Goal: Information Seeking & Learning: Learn about a topic

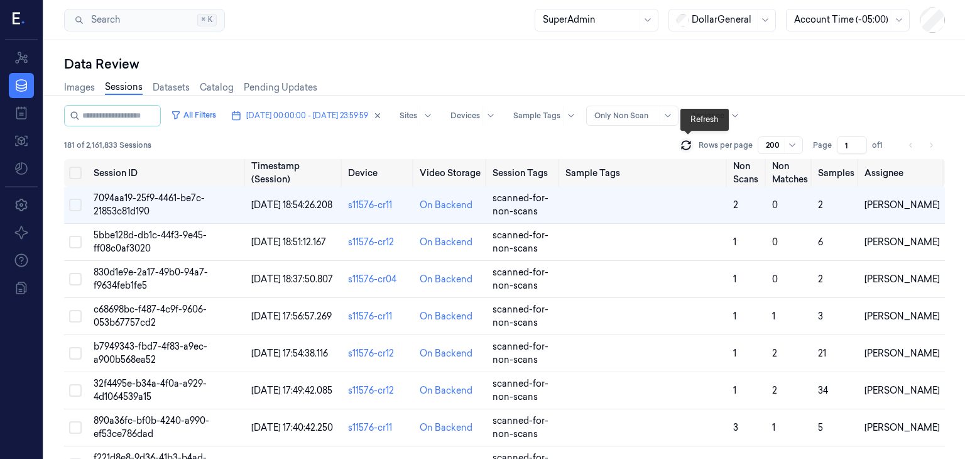
click at [688, 146] on icon at bounding box center [686, 145] width 13 height 13
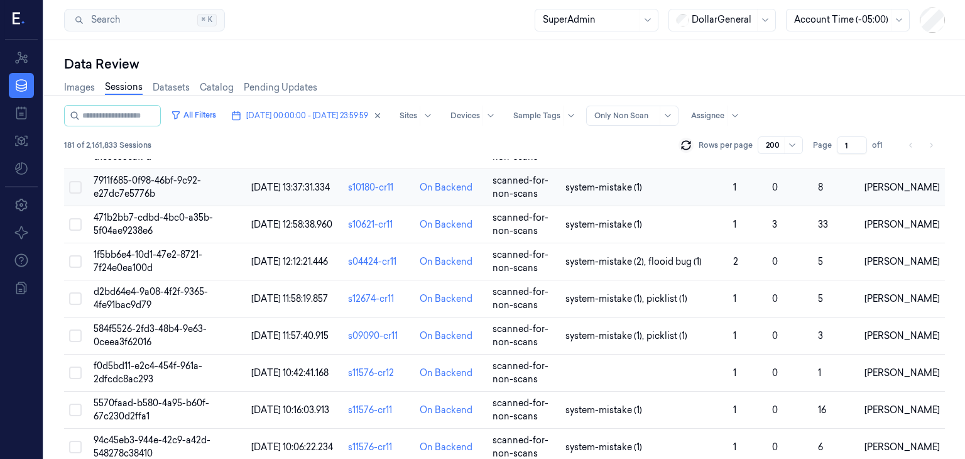
scroll to position [2827, 0]
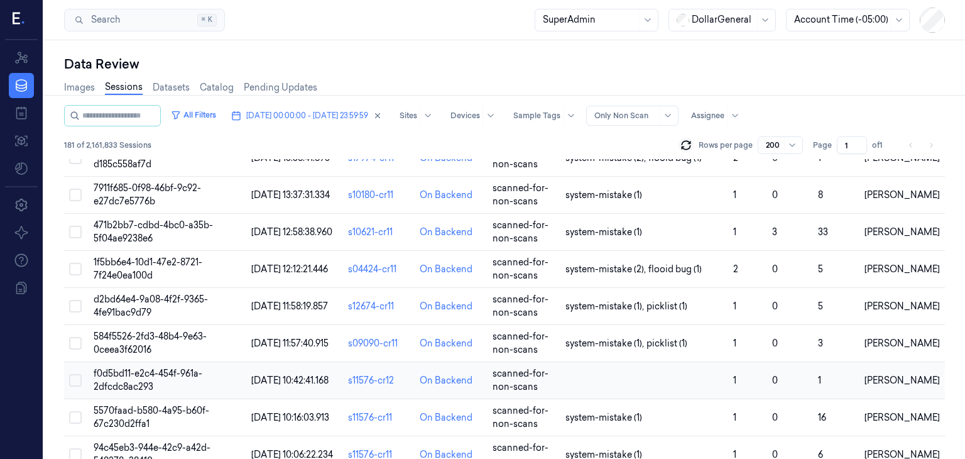
click at [167, 395] on td "f0d5bd11-e2c4-454f-961a-2dfcdc8ac293" at bounding box center [168, 380] width 158 height 37
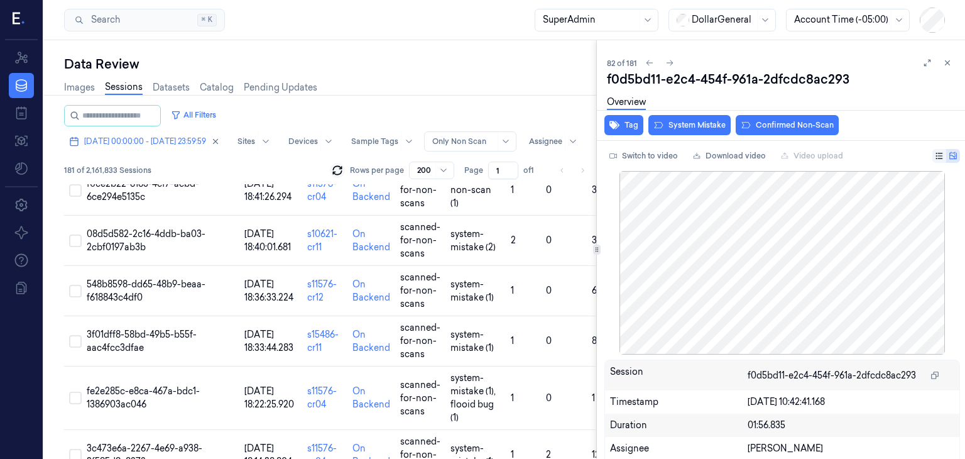
click at [923, 62] on icon at bounding box center [927, 62] width 9 height 9
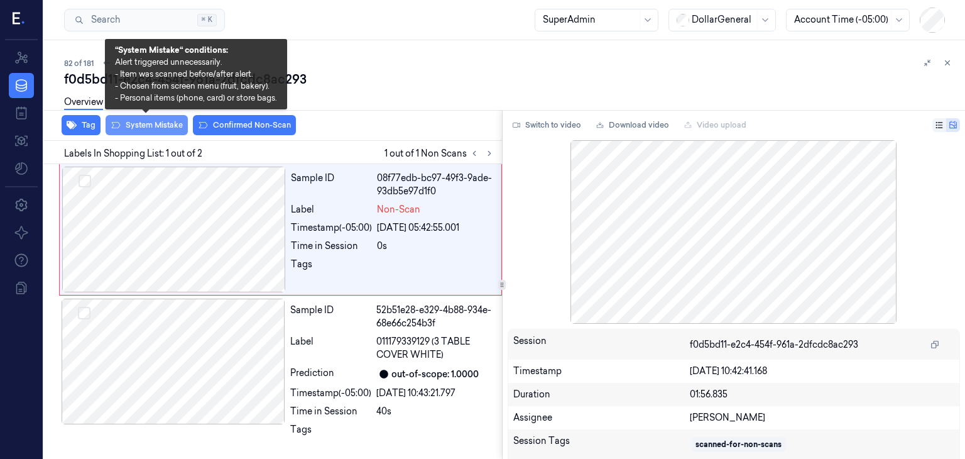
click at [162, 121] on button "System Mistake" at bounding box center [147, 125] width 82 height 20
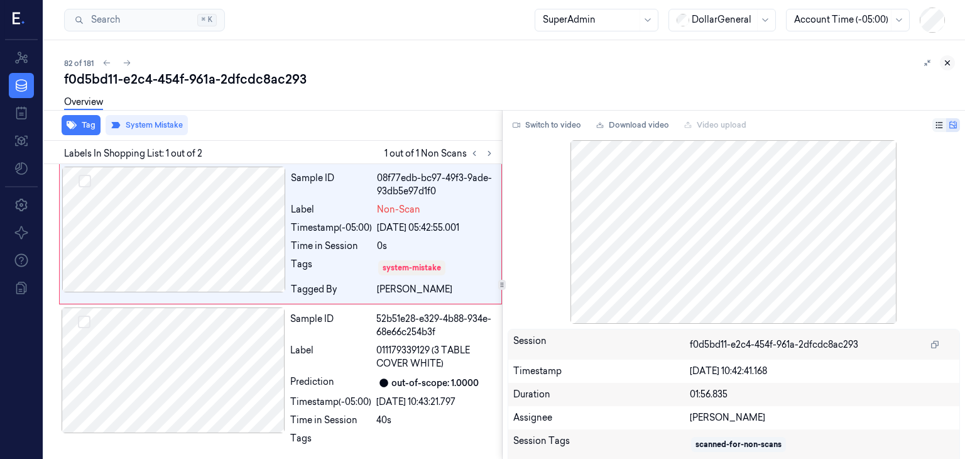
click at [949, 63] on icon at bounding box center [947, 62] width 9 height 9
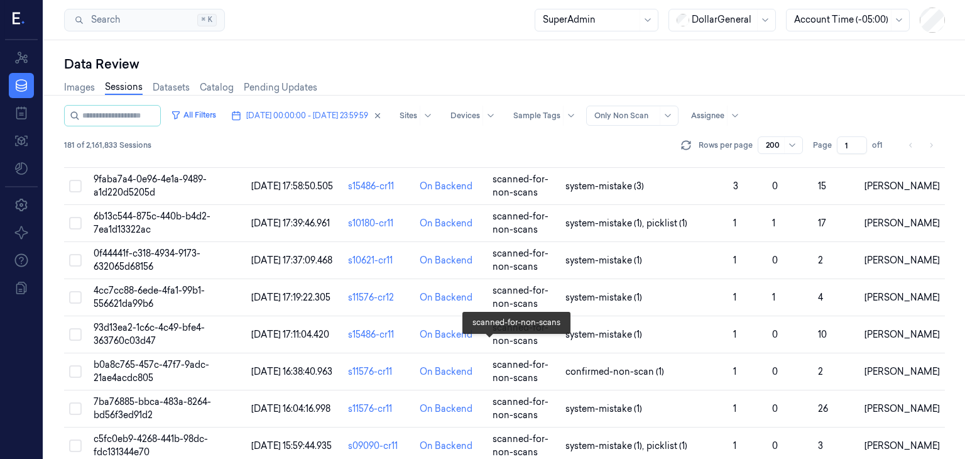
scroll to position [2254, 0]
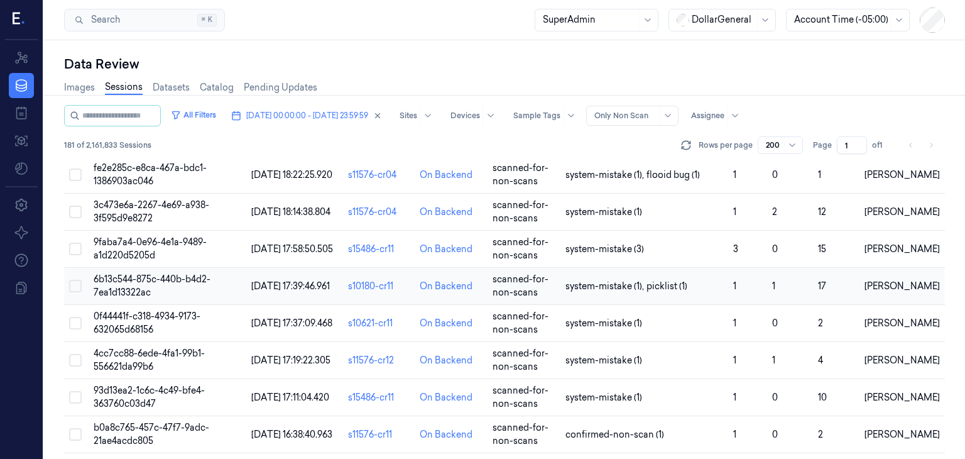
click at [127, 298] on span "6b13c544-875c-440b-b4d2-7ea1d13322ac" at bounding box center [152, 285] width 117 height 25
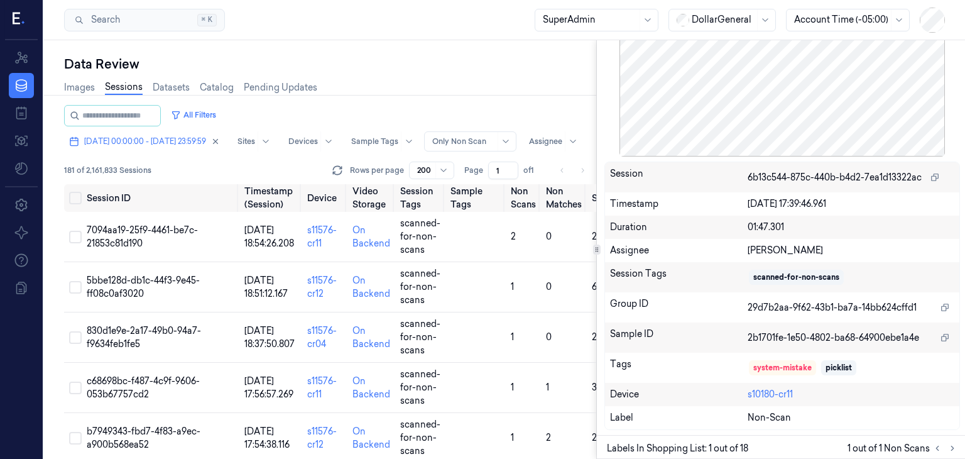
scroll to position [117, 0]
click at [530, 92] on div "Images Sessions Datasets Catalog Pending Updates" at bounding box center [330, 89] width 532 height 32
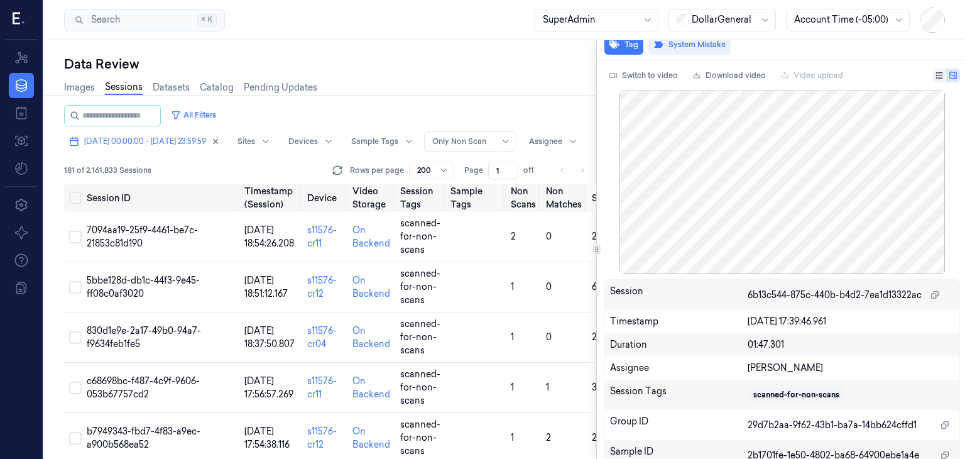
scroll to position [0, 0]
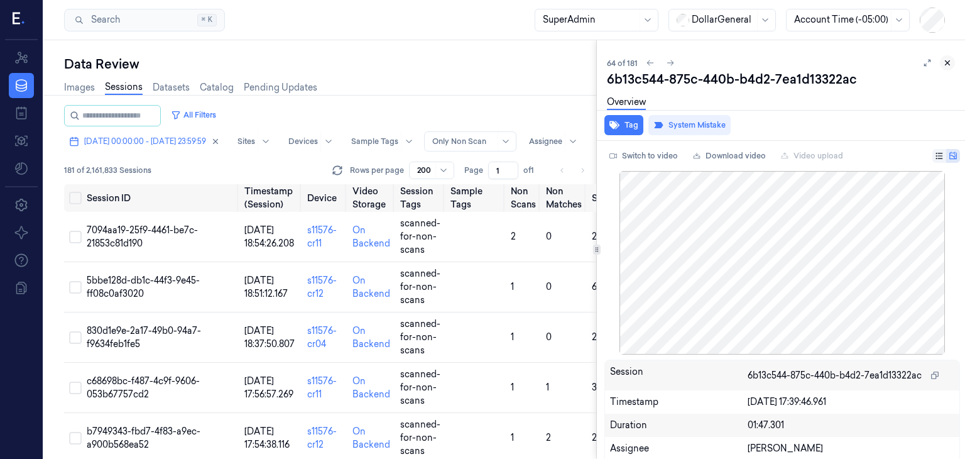
click at [946, 62] on icon at bounding box center [947, 62] width 9 height 9
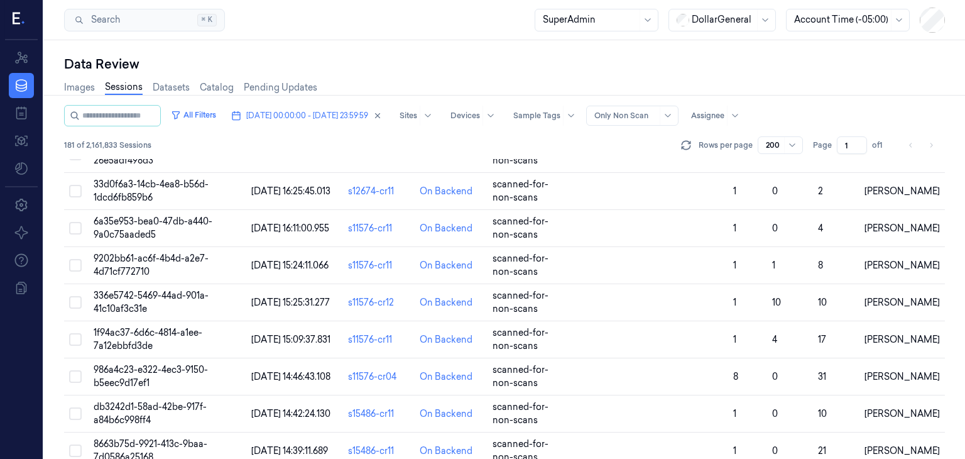
scroll to position [1131, 0]
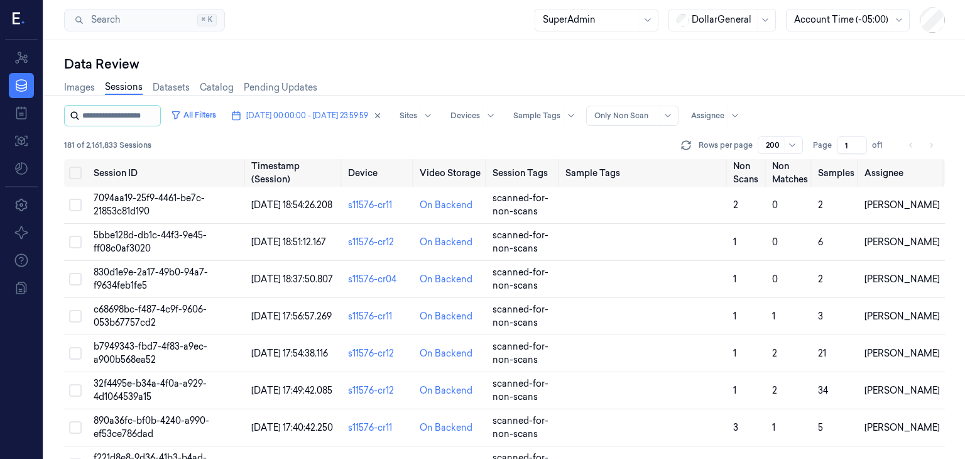
click at [142, 119] on input "string" at bounding box center [119, 116] width 75 height 20
click at [560, 119] on div at bounding box center [536, 115] width 47 height 11
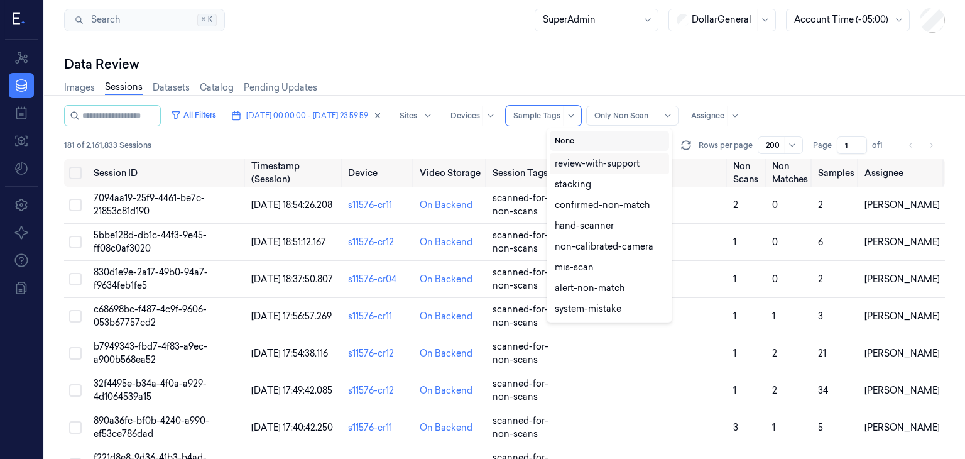
click at [589, 138] on button "None" at bounding box center [609, 141] width 119 height 20
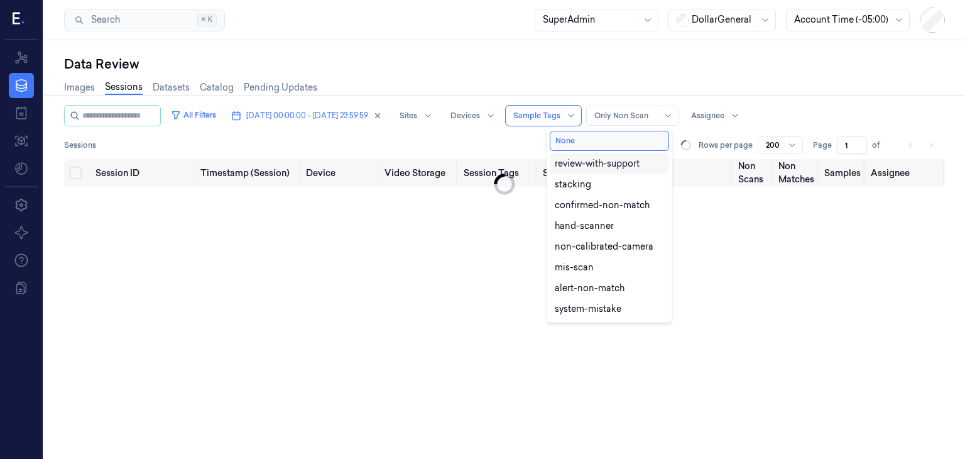
click at [602, 81] on div "Images Sessions Datasets Catalog Pending Updates" at bounding box center [504, 89] width 881 height 32
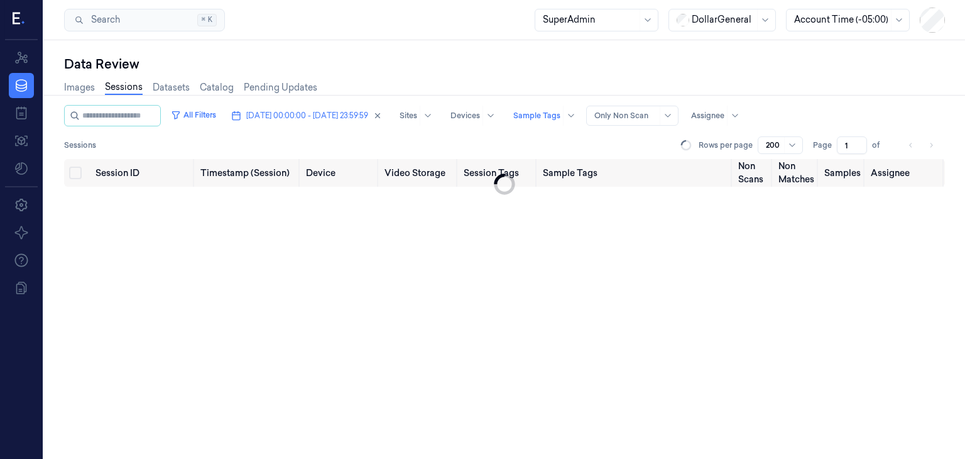
click at [646, 114] on div at bounding box center [625, 115] width 63 height 11
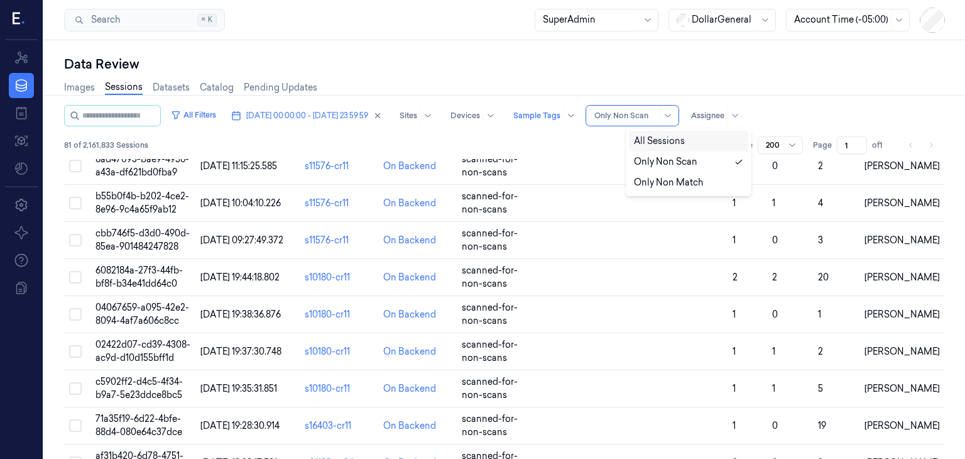
scroll to position [1989, 0]
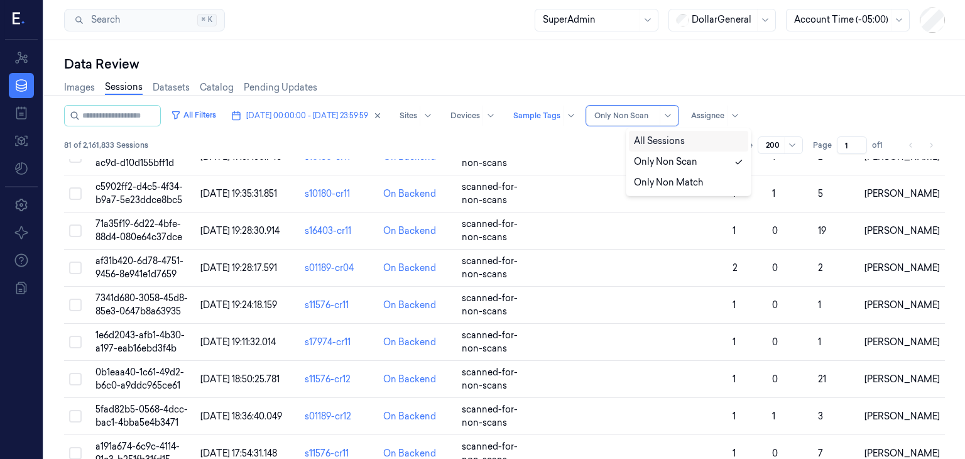
click at [648, 146] on div "All Sessions" at bounding box center [659, 140] width 51 height 13
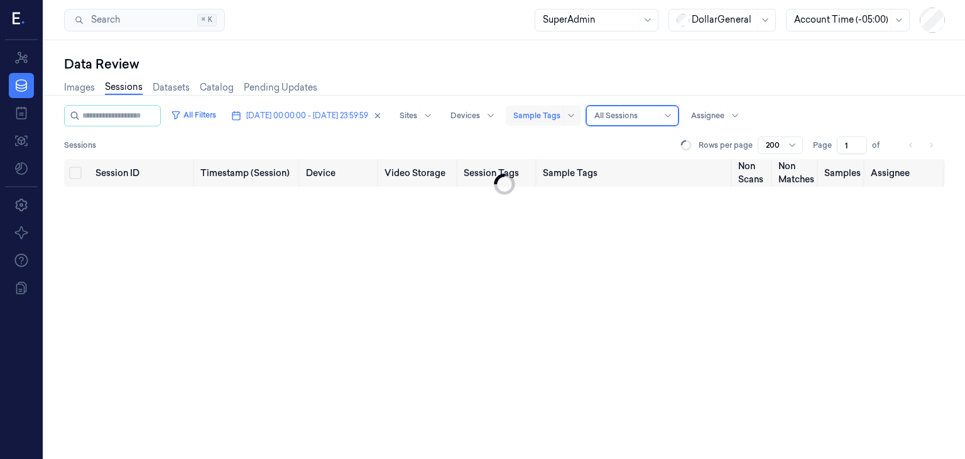
click at [560, 119] on div at bounding box center [536, 115] width 47 height 11
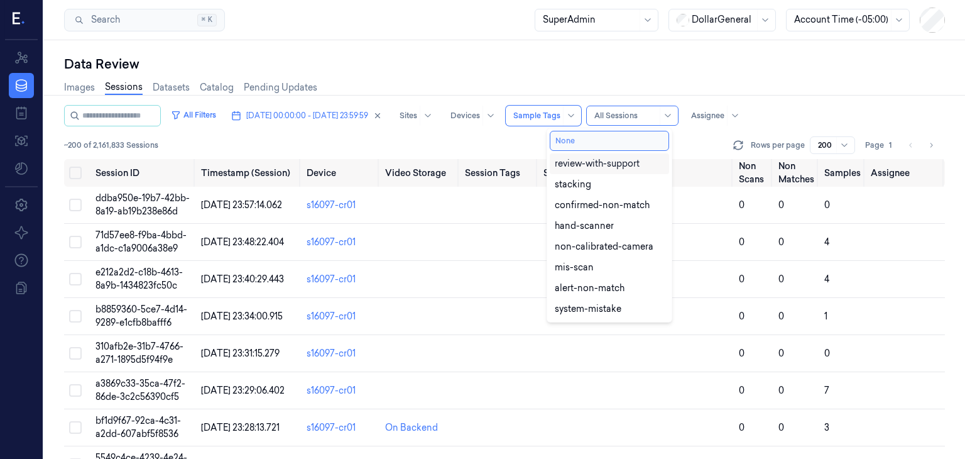
click at [588, 143] on button "None" at bounding box center [609, 141] width 119 height 20
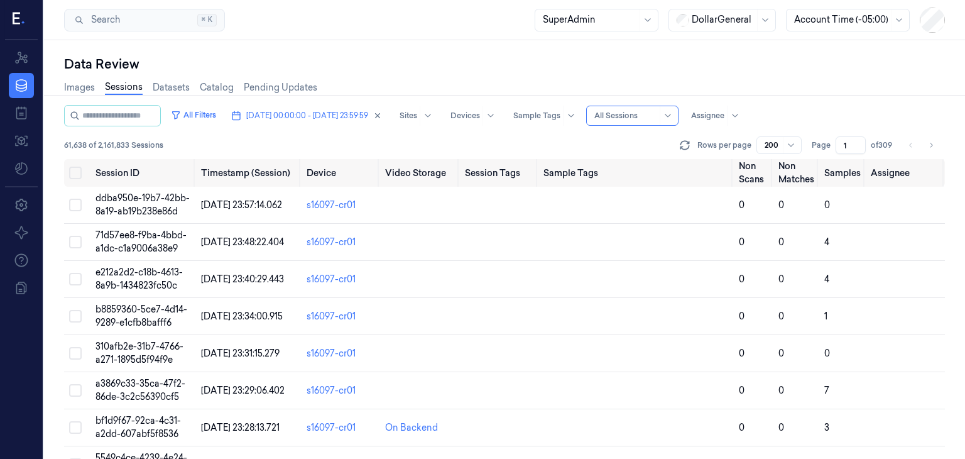
click at [520, 144] on div "61,638 of 2,161,833 Sessions Rows per page 200 Page 1 of 309" at bounding box center [504, 145] width 881 height 18
click at [82, 109] on input "string" at bounding box center [119, 116] width 75 height 20
paste input "**********"
click at [73, 119] on icon at bounding box center [75, 116] width 10 height 10
click at [199, 116] on button "All Filters" at bounding box center [206, 115] width 55 height 20
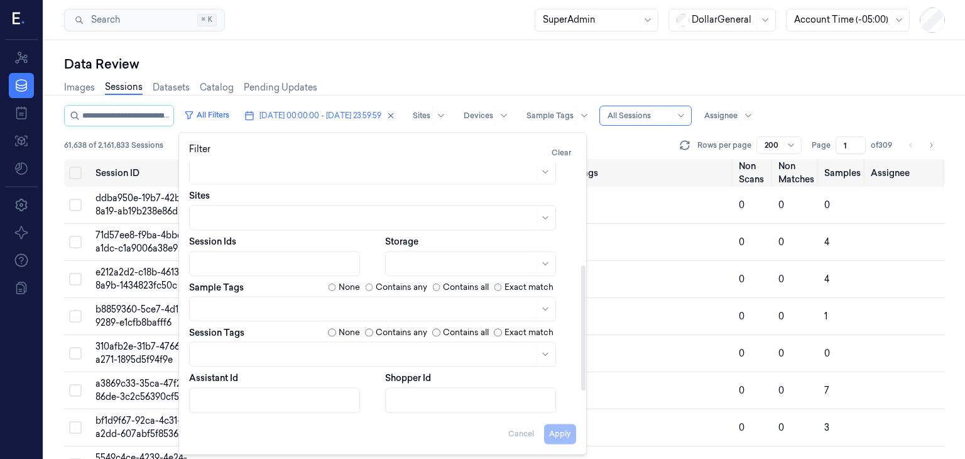
scroll to position [204, 0]
click at [300, 270] on div at bounding box center [275, 263] width 157 height 18
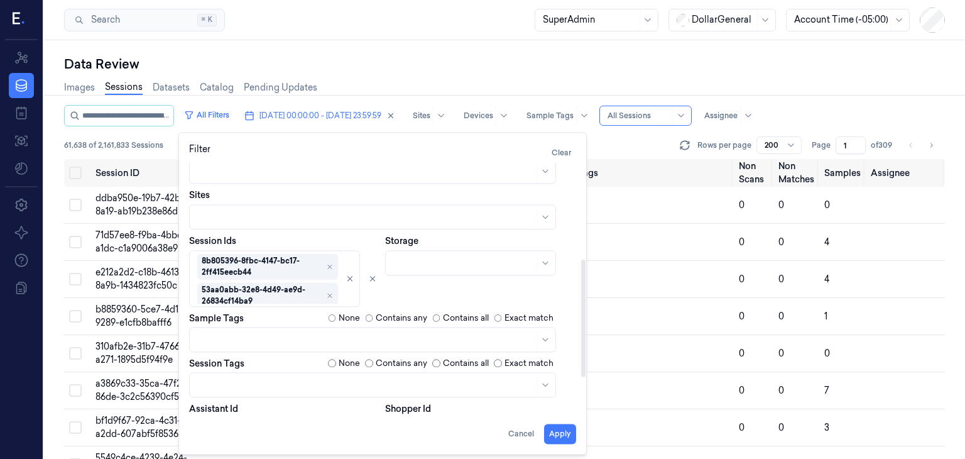
click at [403, 287] on div "Storage" at bounding box center [480, 270] width 191 height 72
click at [563, 437] on button "Apply" at bounding box center [560, 433] width 32 height 20
type input "**********"
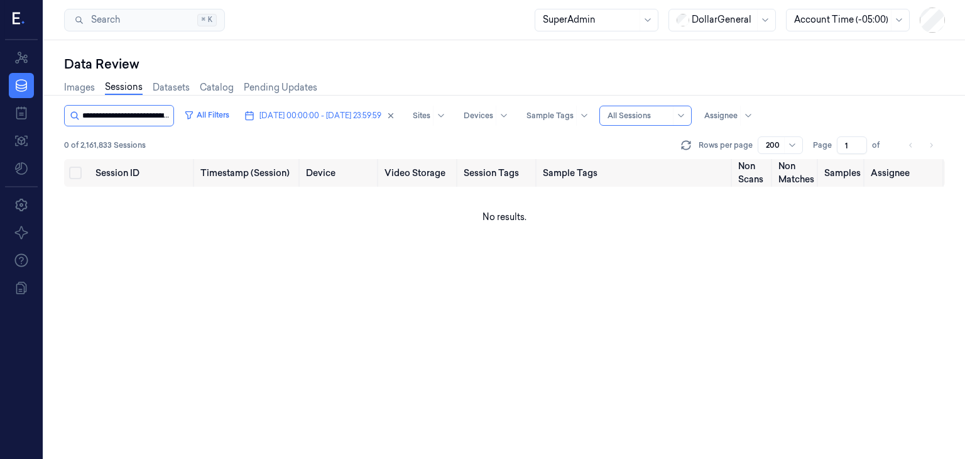
click at [106, 118] on input "string" at bounding box center [126, 116] width 89 height 20
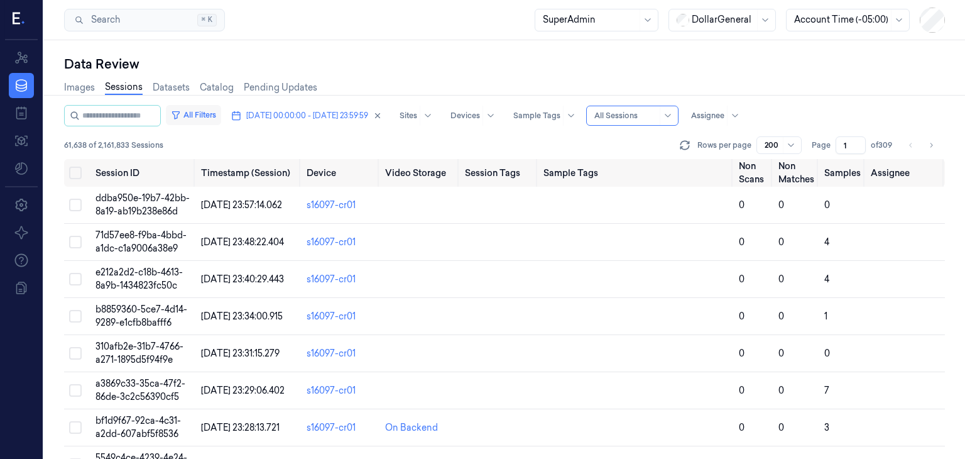
click at [212, 114] on button "All Filters" at bounding box center [193, 115] width 55 height 20
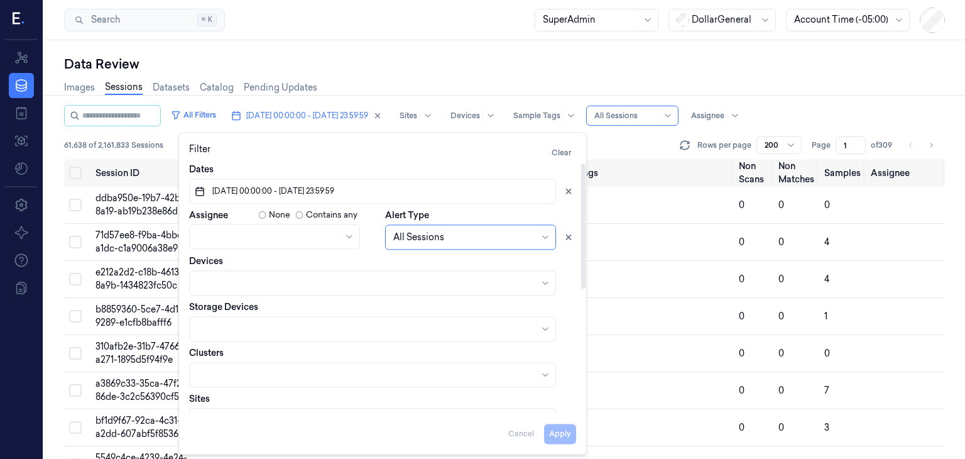
scroll to position [249, 0]
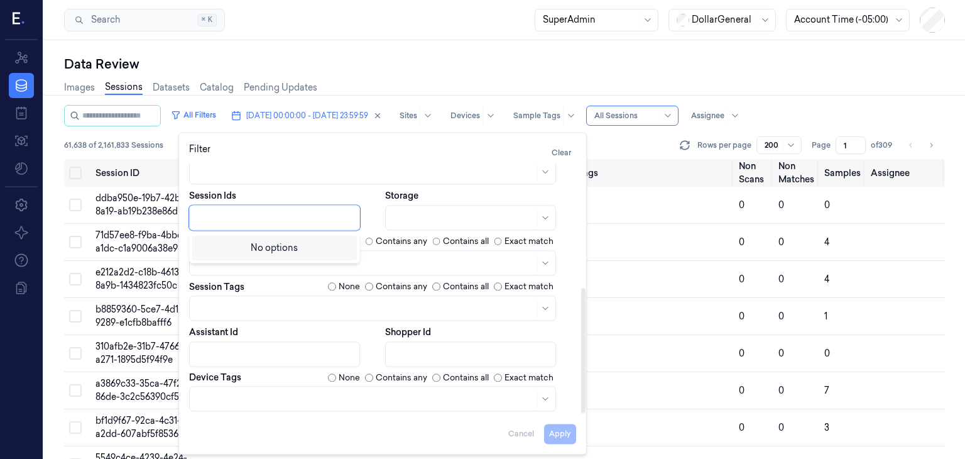
click at [292, 224] on div at bounding box center [275, 218] width 157 height 18
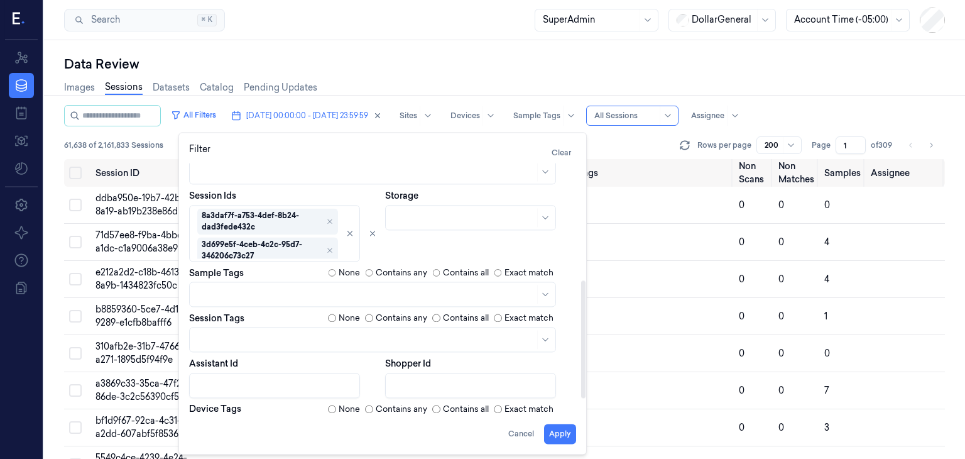
click at [498, 250] on div "Storage" at bounding box center [480, 225] width 191 height 72
click at [560, 437] on button "Apply" at bounding box center [560, 433] width 32 height 20
type input "**********"
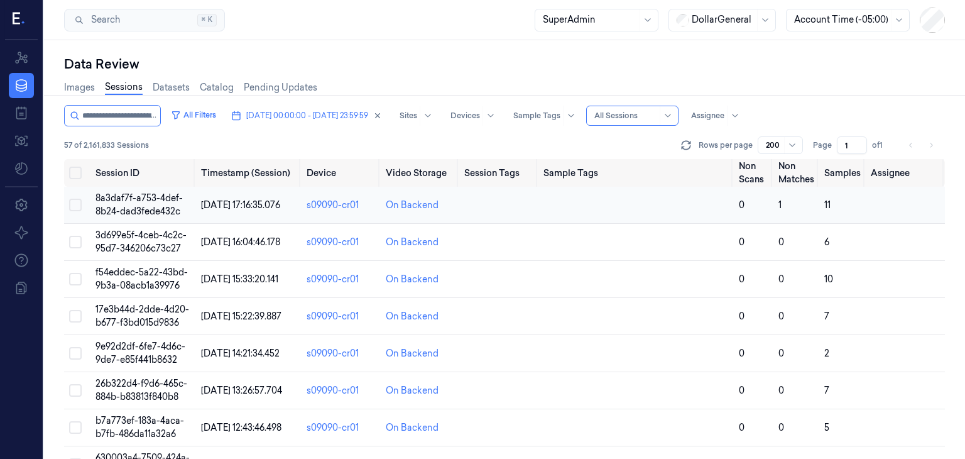
click at [158, 202] on span "8a3daf7f-a753-4def-8b24-dad3fede432c" at bounding box center [138, 204] width 87 height 25
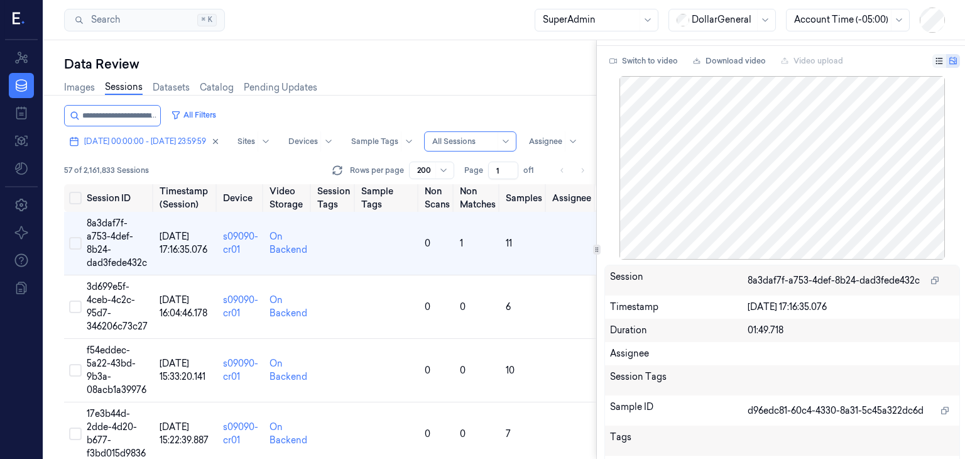
scroll to position [95, 0]
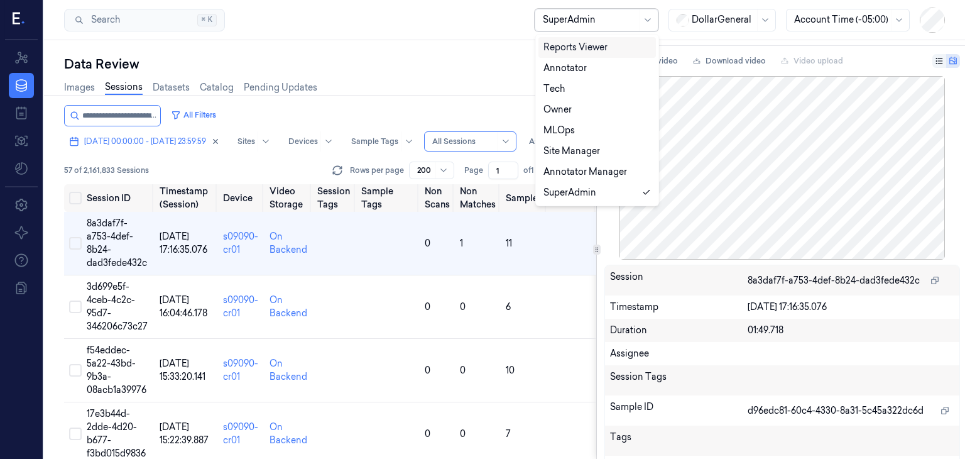
click at [611, 30] on div "SuperAdmin" at bounding box center [590, 19] width 94 height 21
click at [592, 66] on div "Annotator" at bounding box center [596, 68] width 107 height 13
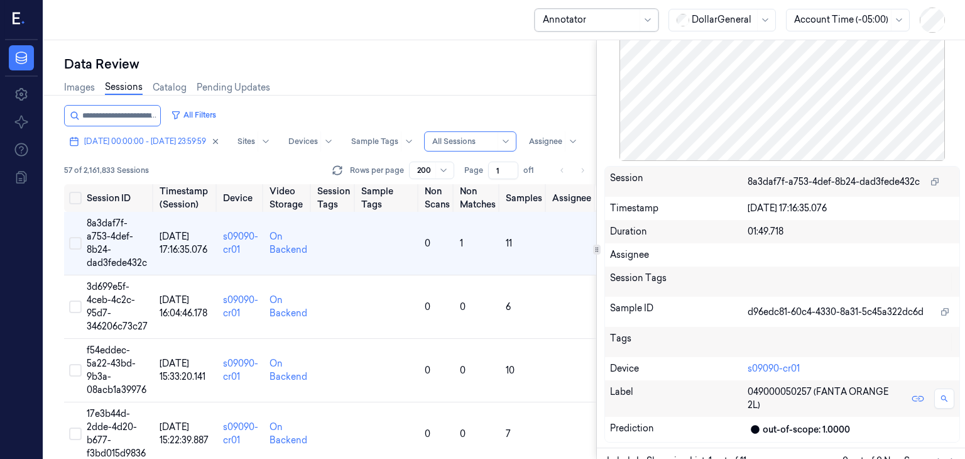
scroll to position [65, 20]
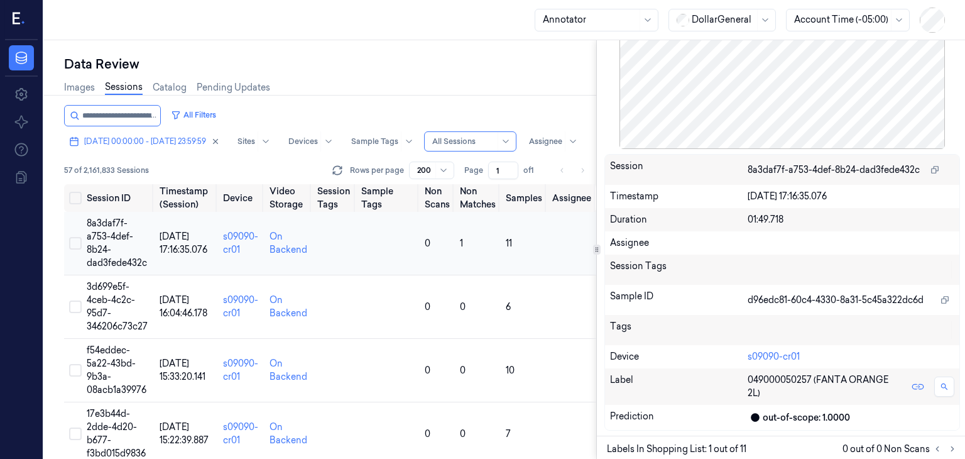
click at [130, 234] on span "8a3daf7f-a753-4def-8b24-dad3fede432c" at bounding box center [117, 242] width 60 height 51
click at [121, 300] on td "3d699e5f-4ceb-4c2c-95d7-346206c73c27" at bounding box center [118, 306] width 73 height 63
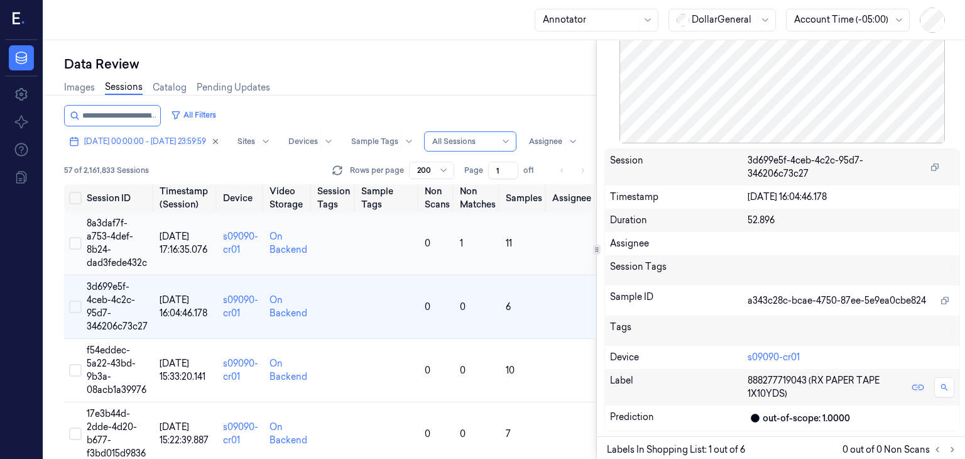
click at [128, 229] on td "8a3daf7f-a753-4def-8b24-dad3fede432c" at bounding box center [118, 243] width 73 height 63
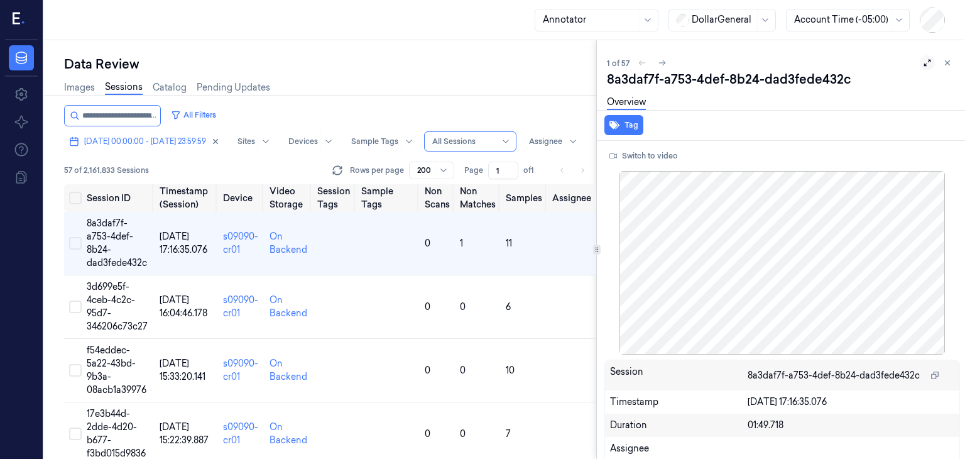
click at [923, 63] on icon at bounding box center [927, 62] width 9 height 9
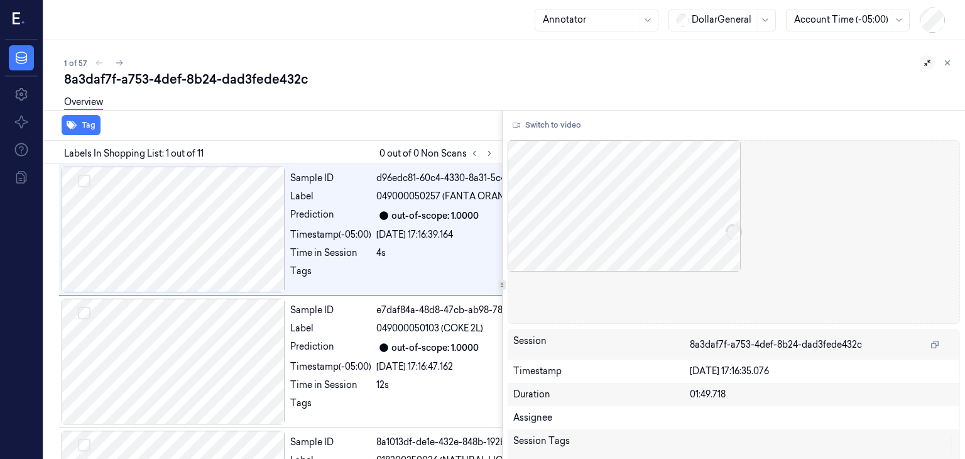
scroll to position [0, 20]
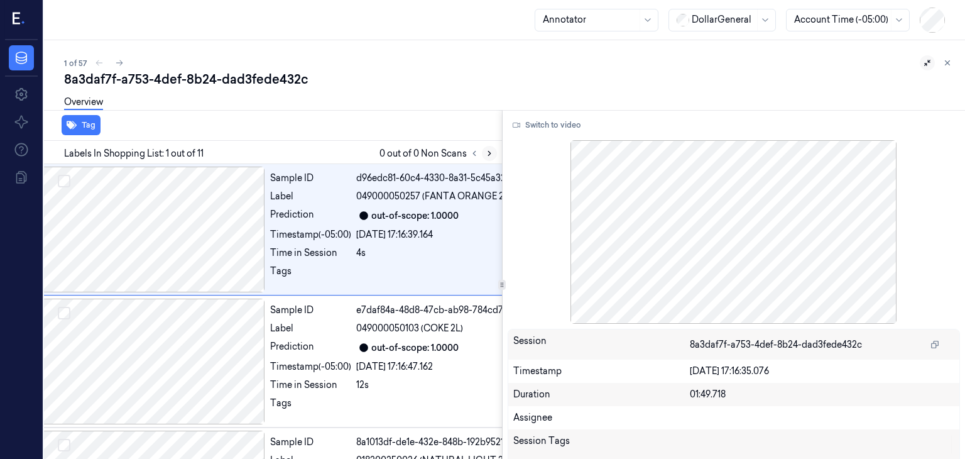
click at [490, 156] on icon at bounding box center [489, 153] width 9 height 9
click at [178, 341] on div at bounding box center [153, 361] width 224 height 126
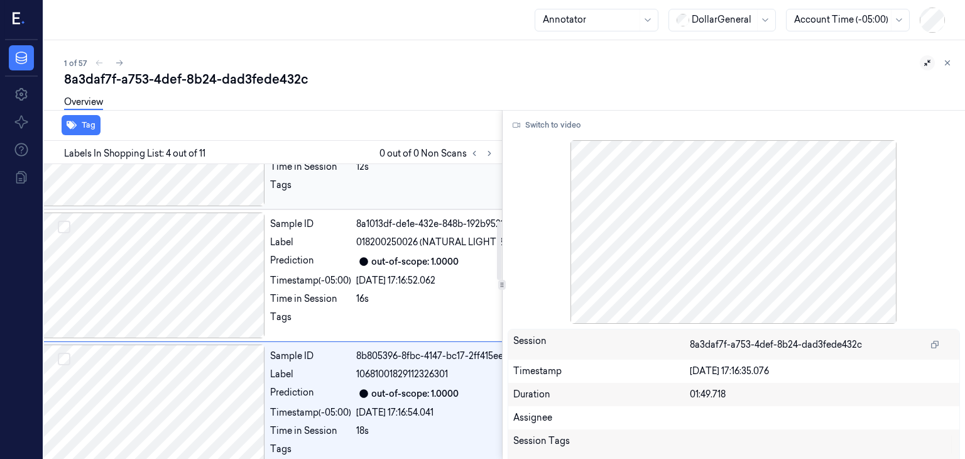
scroll to position [313, 20]
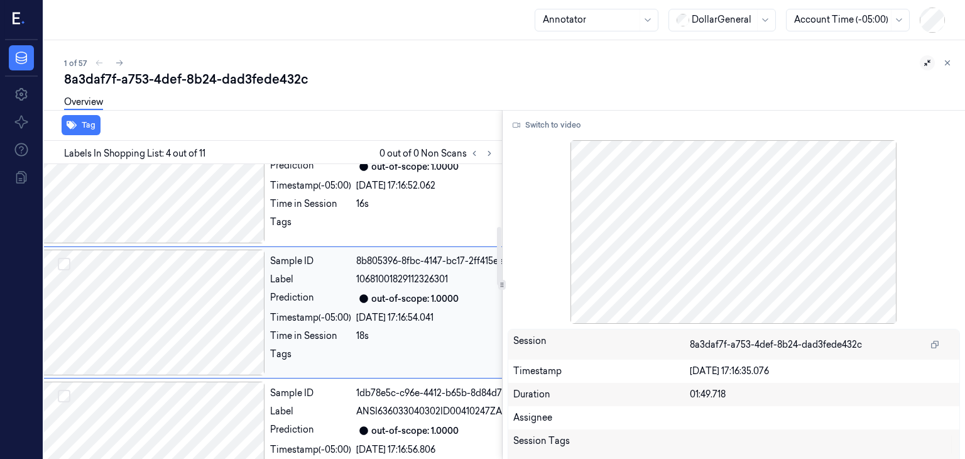
click at [173, 347] on div at bounding box center [153, 312] width 224 height 126
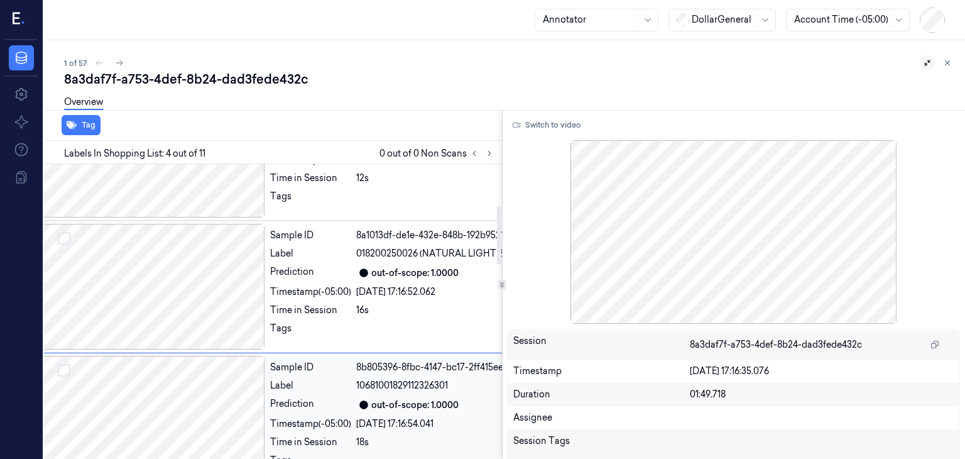
scroll to position [222, 20]
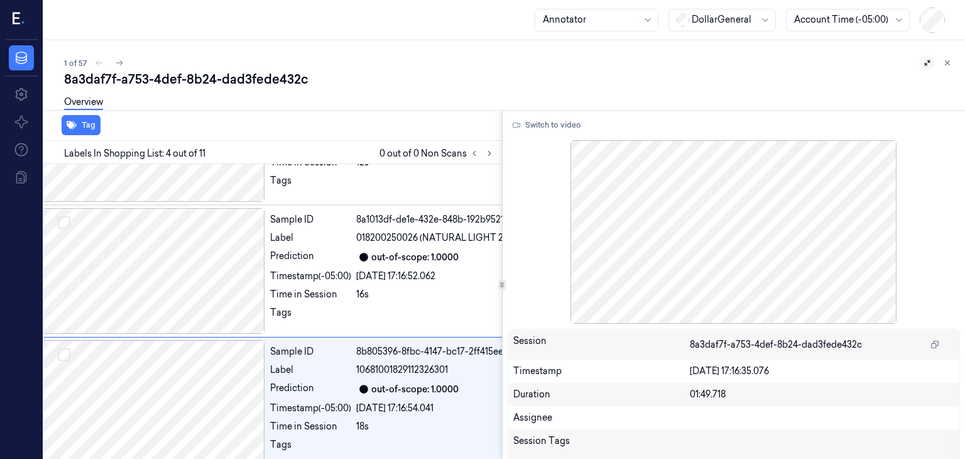
click at [374, 84] on div "8a3daf7f-a753-4def-8b24-dad3fede432c" at bounding box center [509, 79] width 891 height 18
click at [119, 63] on icon at bounding box center [119, 62] width 9 height 9
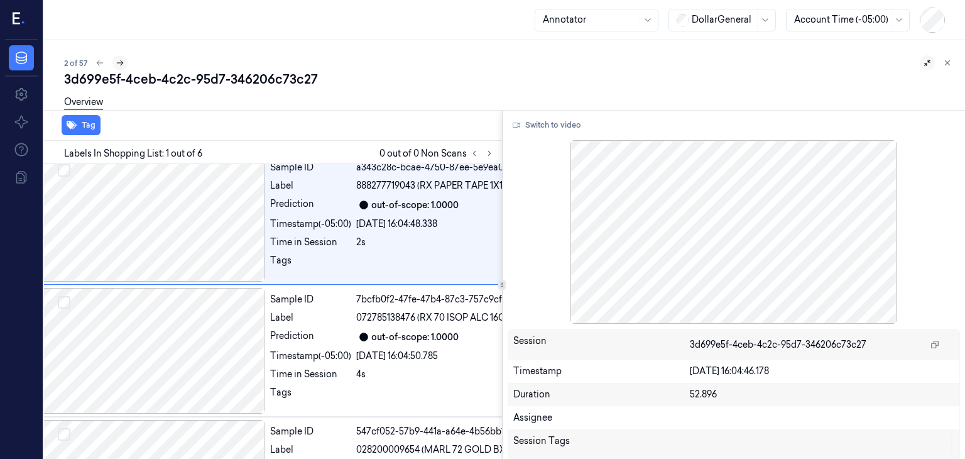
scroll to position [0, 20]
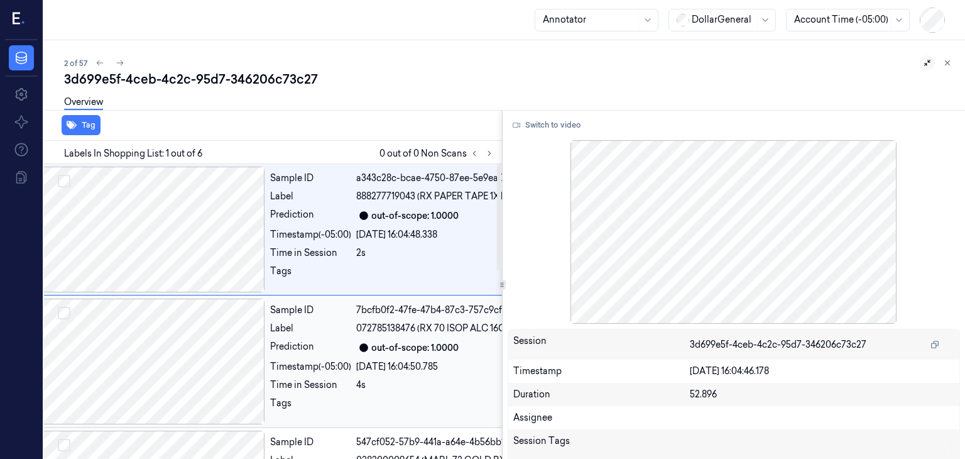
click at [207, 340] on div at bounding box center [153, 361] width 224 height 126
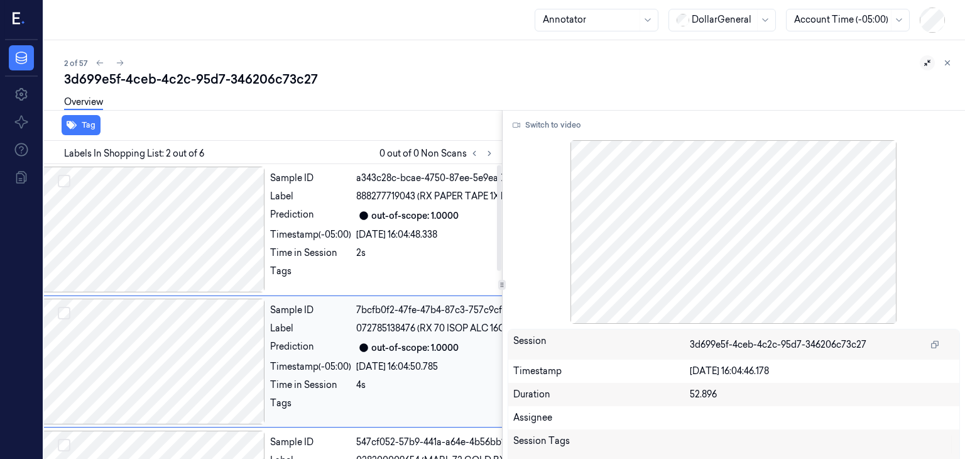
scroll to position [50, 20]
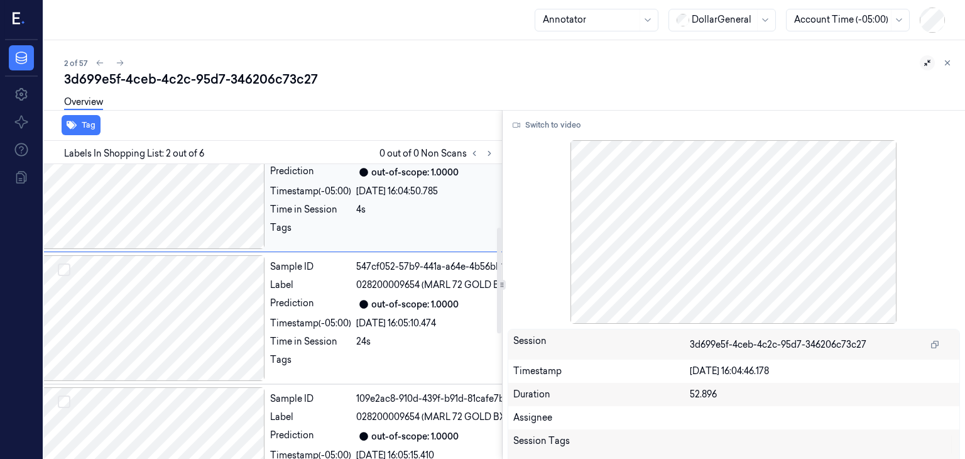
click at [210, 344] on div at bounding box center [153, 318] width 224 height 126
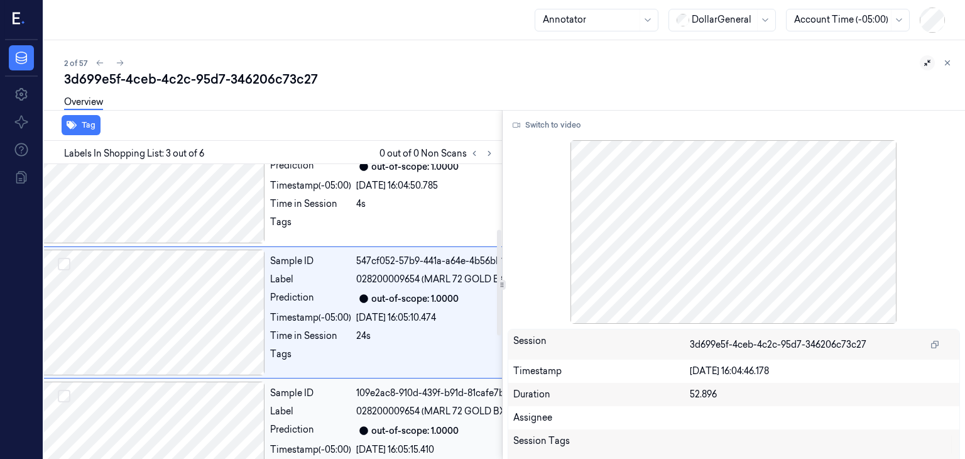
click at [202, 411] on div at bounding box center [153, 444] width 224 height 126
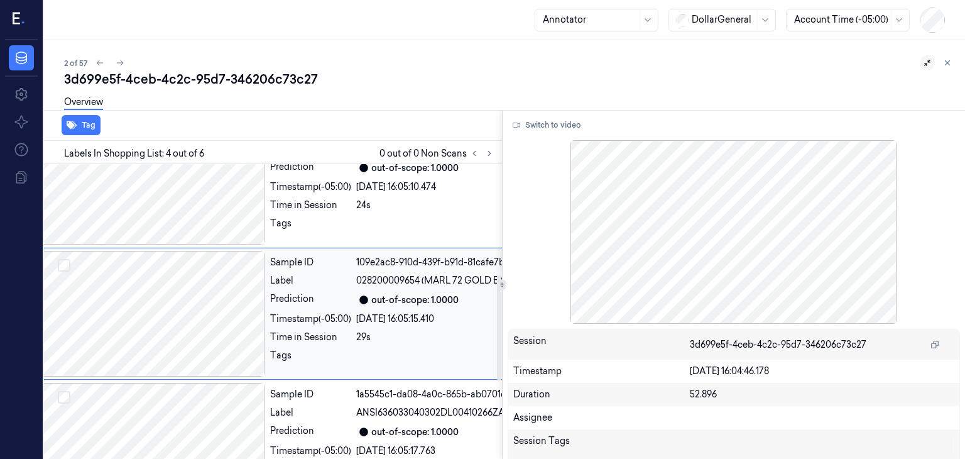
scroll to position [313, 20]
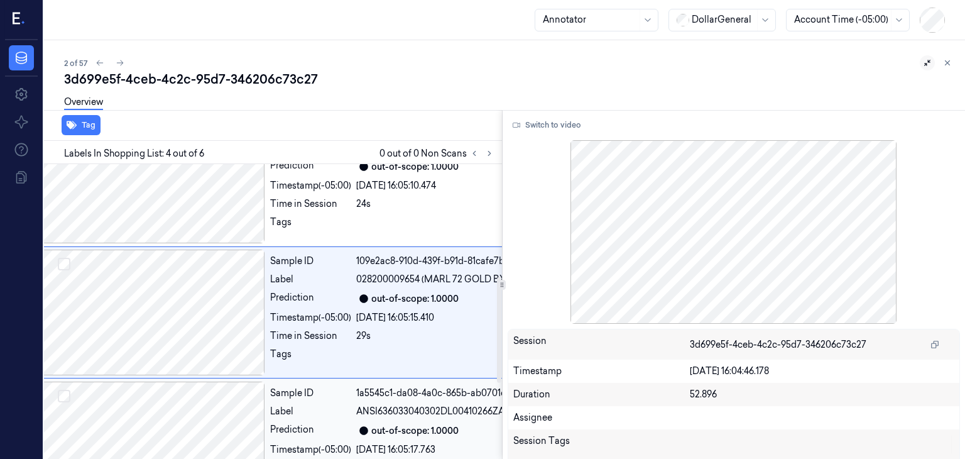
click at [199, 437] on div at bounding box center [153, 444] width 224 height 126
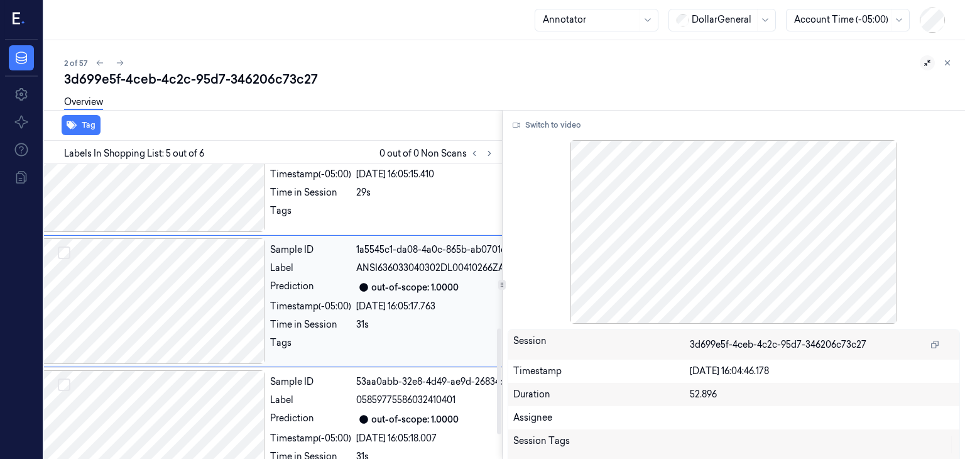
click at [199, 437] on div at bounding box center [153, 433] width 224 height 126
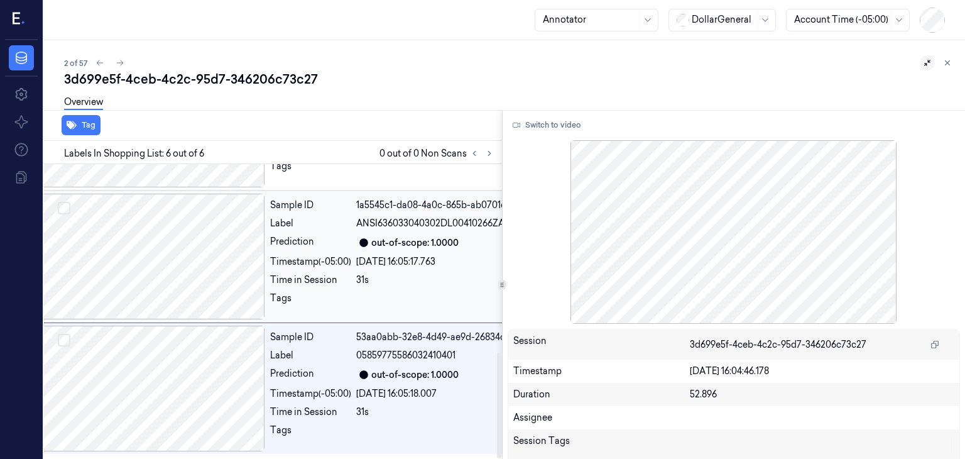
scroll to position [523, 20]
click at [125, 62] on button at bounding box center [119, 62] width 15 height 15
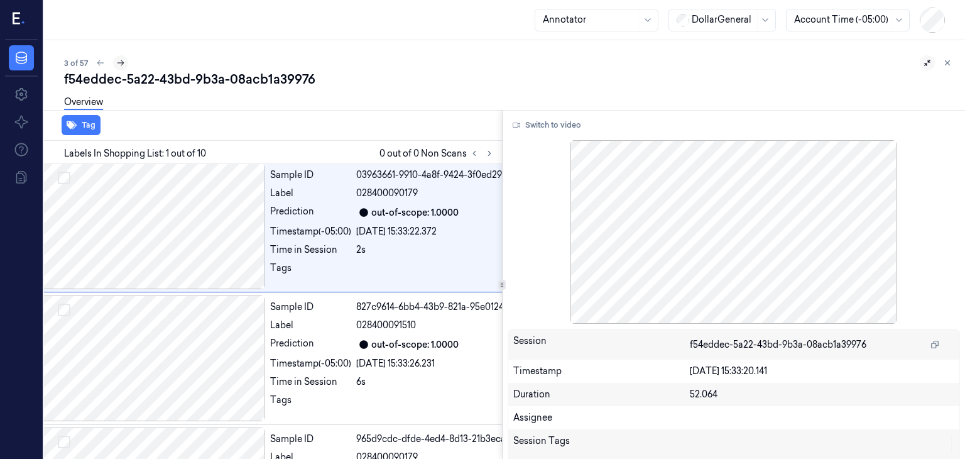
scroll to position [0, 20]
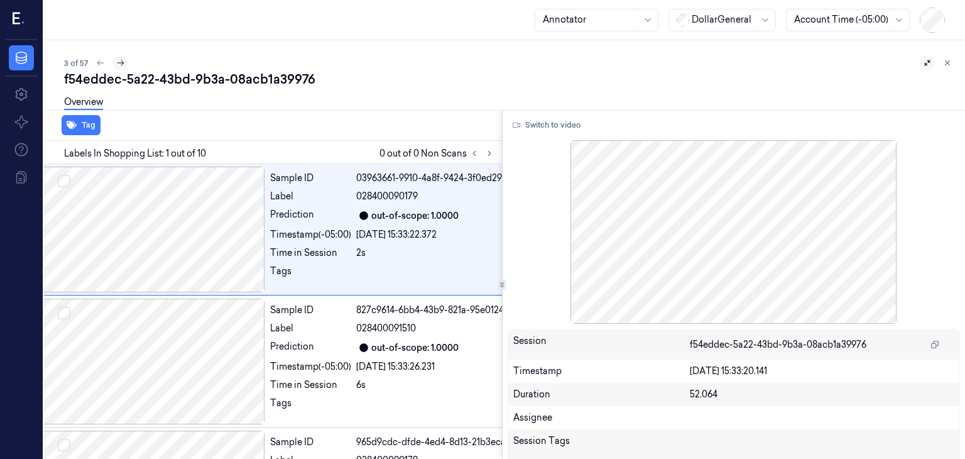
click at [123, 62] on icon at bounding box center [120, 62] width 9 height 9
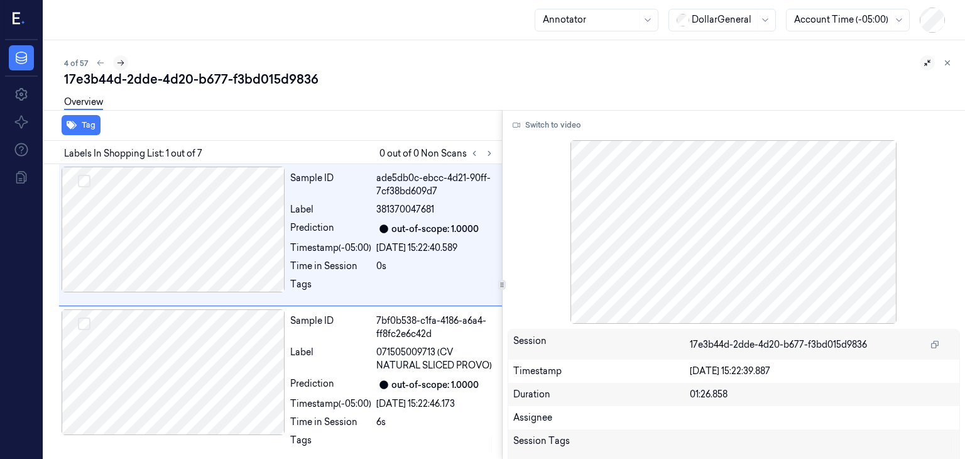
click at [123, 62] on icon at bounding box center [120, 62] width 9 height 9
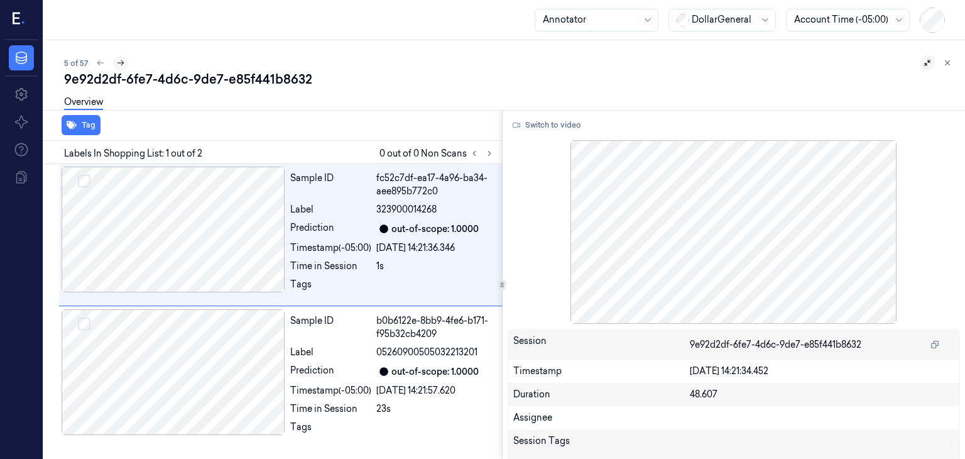
click at [123, 62] on icon at bounding box center [120, 62] width 9 height 9
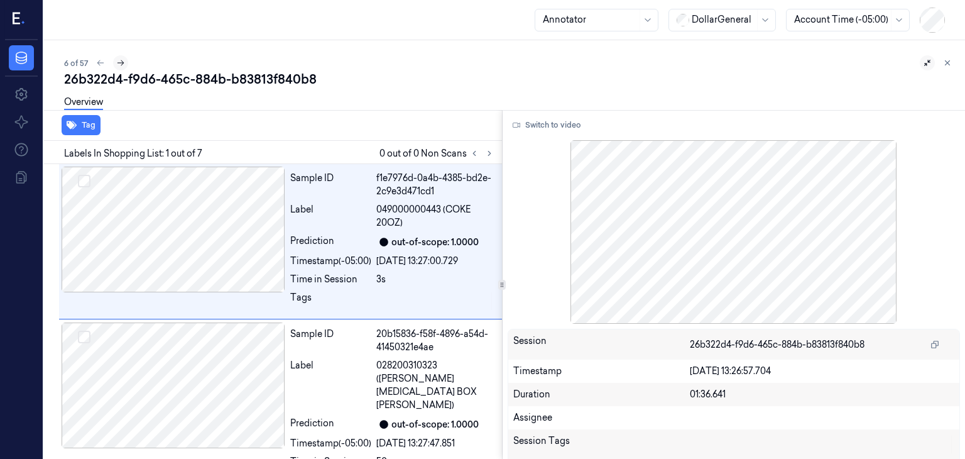
click at [123, 62] on icon at bounding box center [120, 62] width 9 height 9
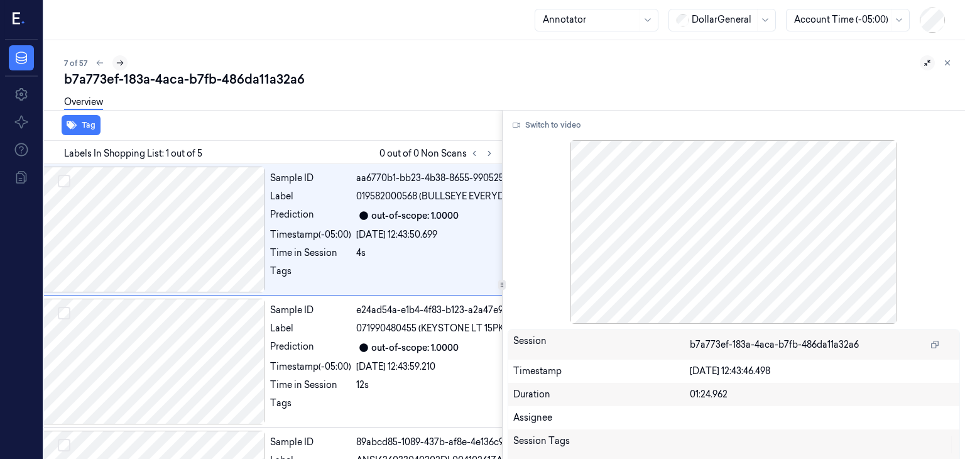
click at [123, 62] on icon at bounding box center [120, 62] width 9 height 9
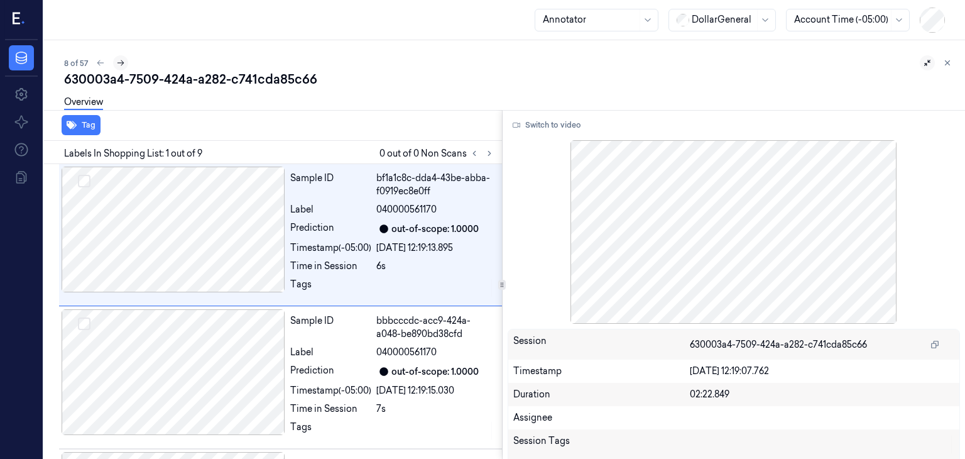
click at [123, 62] on icon at bounding box center [120, 62] width 9 height 9
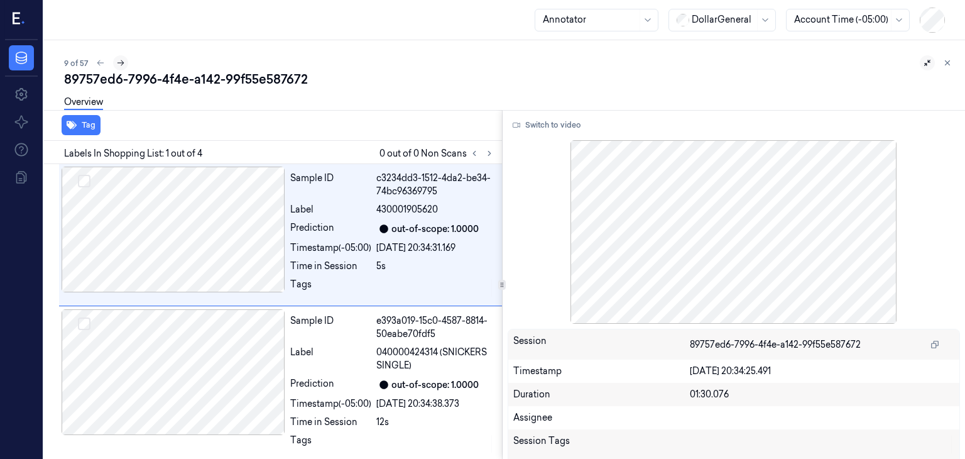
click at [123, 62] on icon at bounding box center [120, 62] width 9 height 9
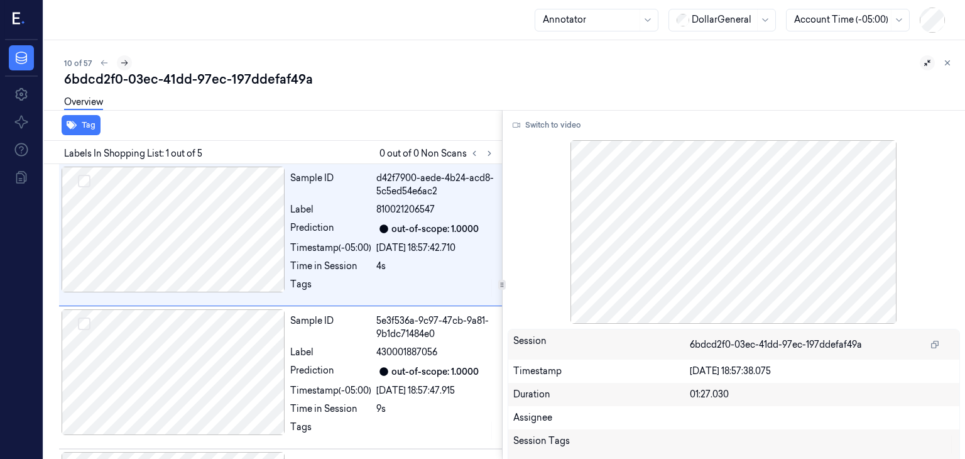
click at [123, 62] on icon at bounding box center [124, 62] width 9 height 9
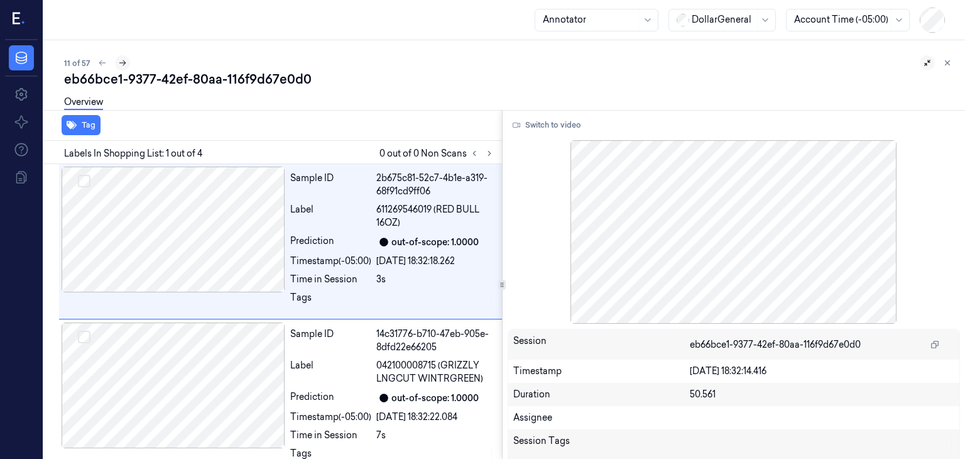
click at [123, 62] on icon at bounding box center [122, 62] width 9 height 9
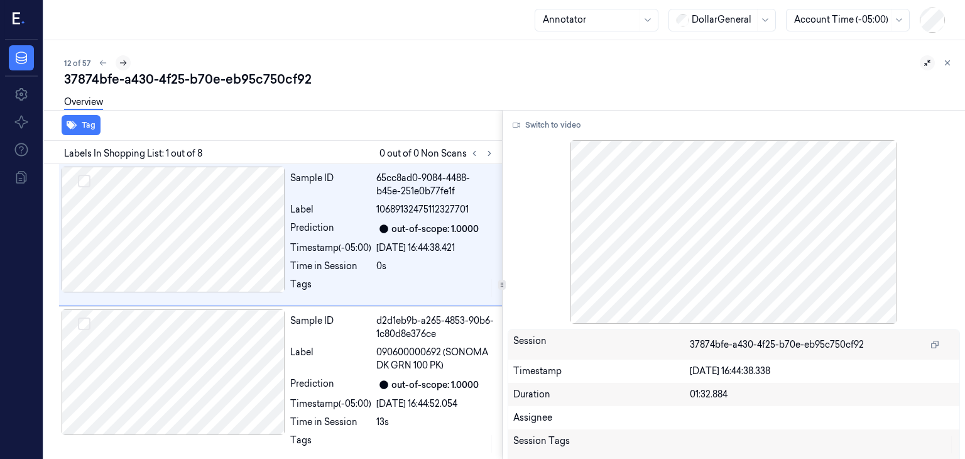
click at [123, 62] on icon at bounding box center [123, 62] width 9 height 9
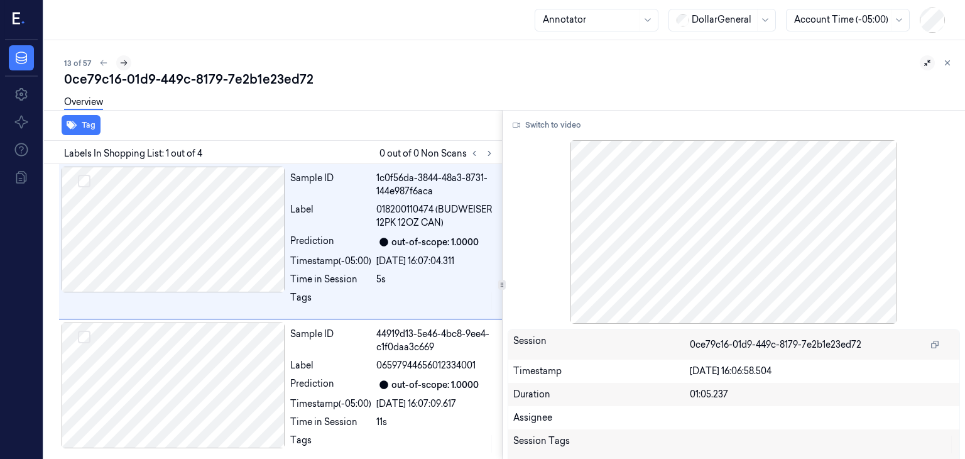
click at [123, 62] on icon at bounding box center [123, 62] width 9 height 9
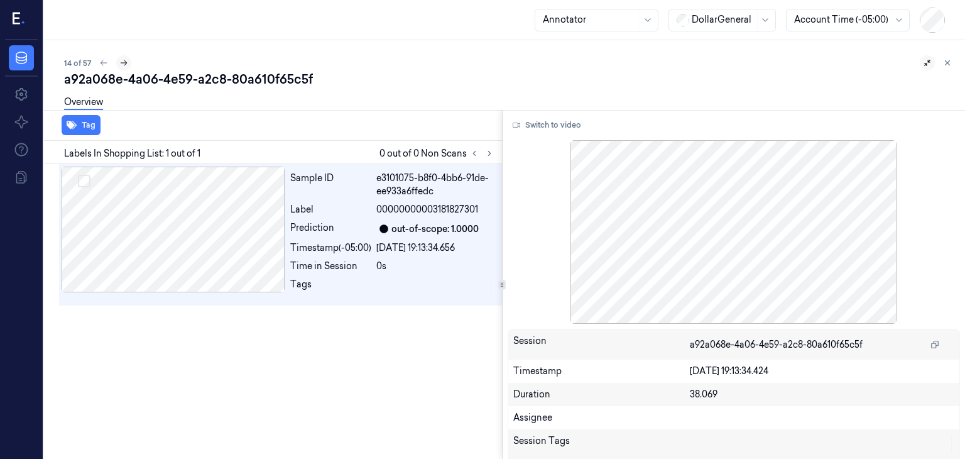
click at [123, 62] on icon at bounding box center [123, 62] width 9 height 9
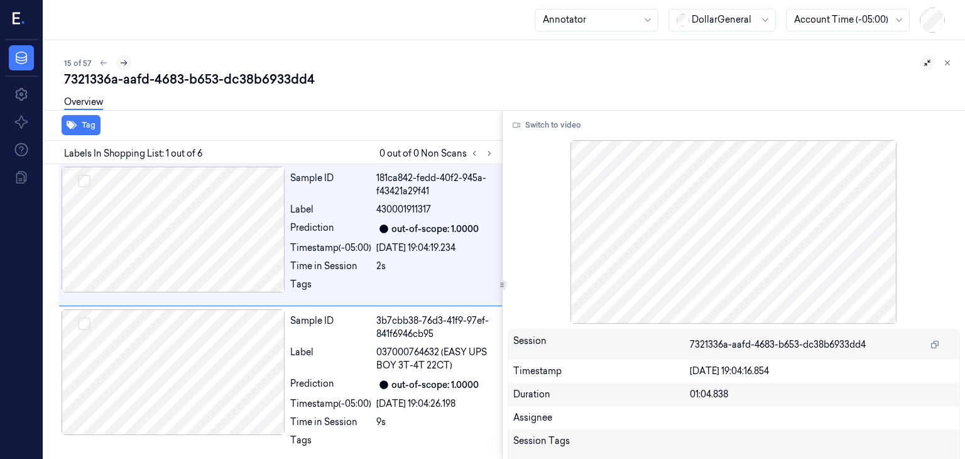
click at [123, 62] on icon at bounding box center [123, 62] width 9 height 9
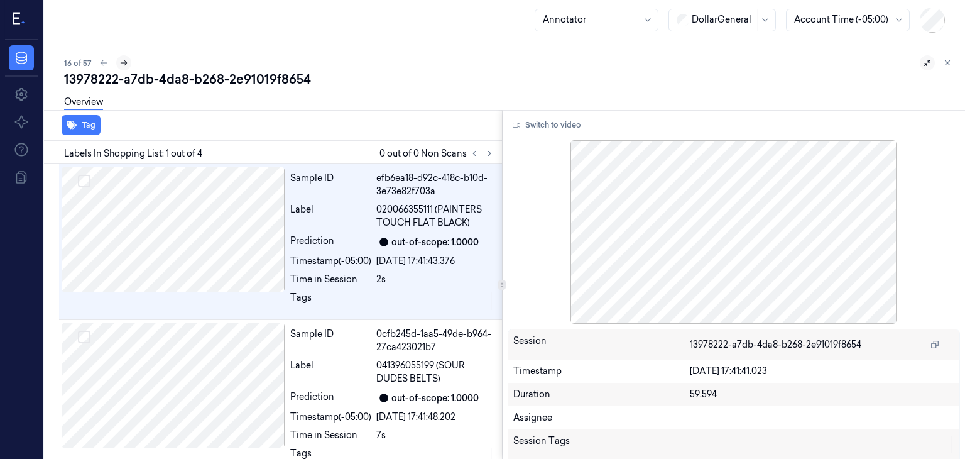
click at [123, 62] on icon at bounding box center [123, 62] width 9 height 9
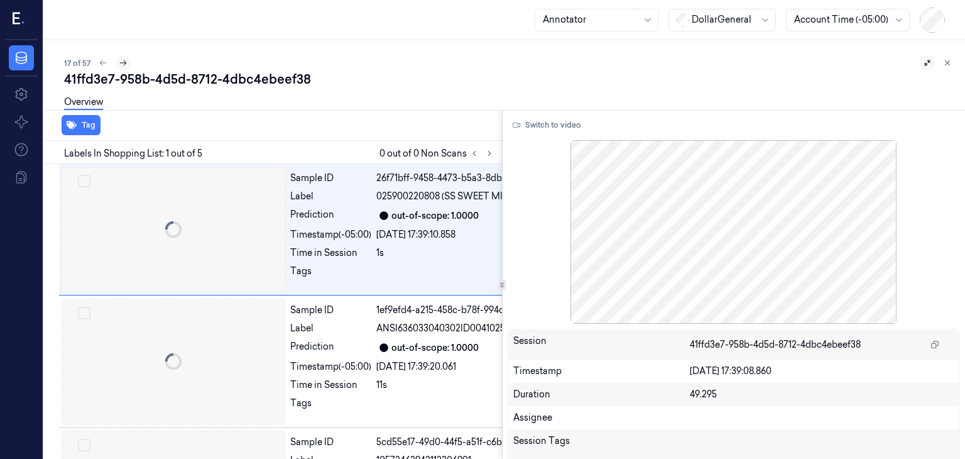
scroll to position [0, 20]
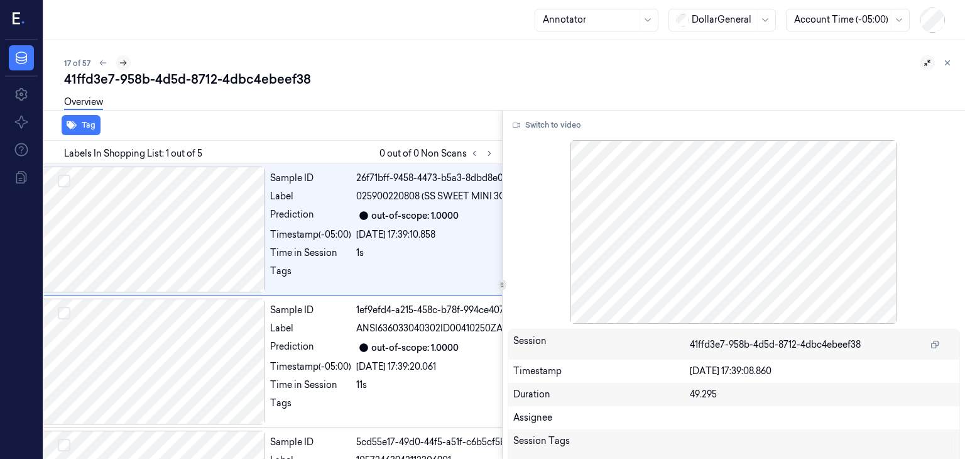
click at [123, 62] on icon at bounding box center [123, 62] width 9 height 9
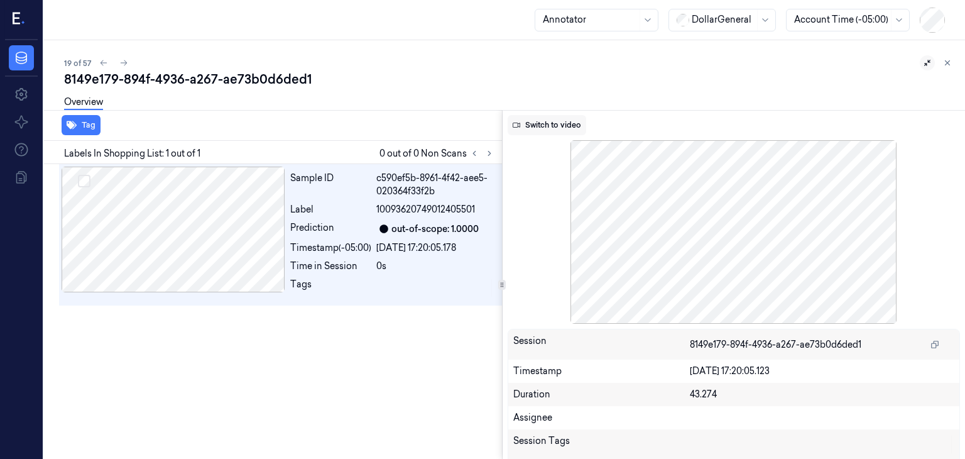
click at [542, 126] on button "Switch to video" at bounding box center [547, 125] width 79 height 20
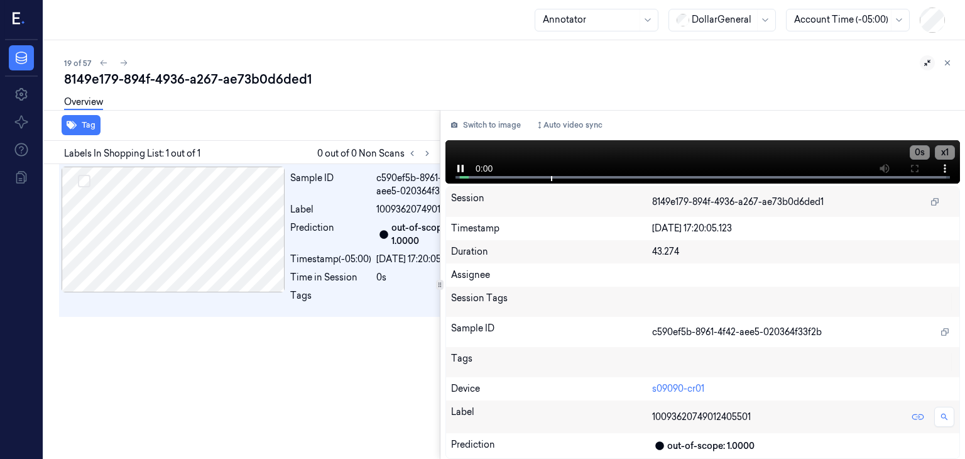
click at [440, 256] on div at bounding box center [440, 284] width 1 height 349
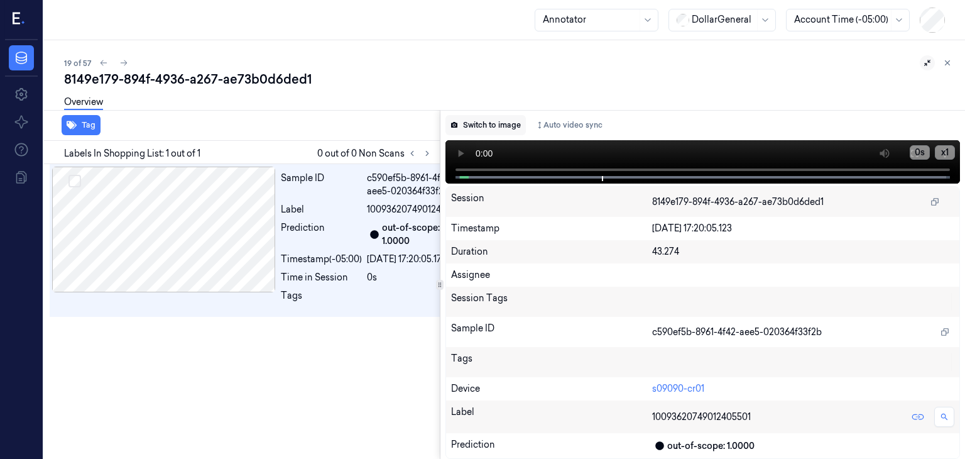
click at [499, 121] on button "Switch to image" at bounding box center [485, 125] width 80 height 20
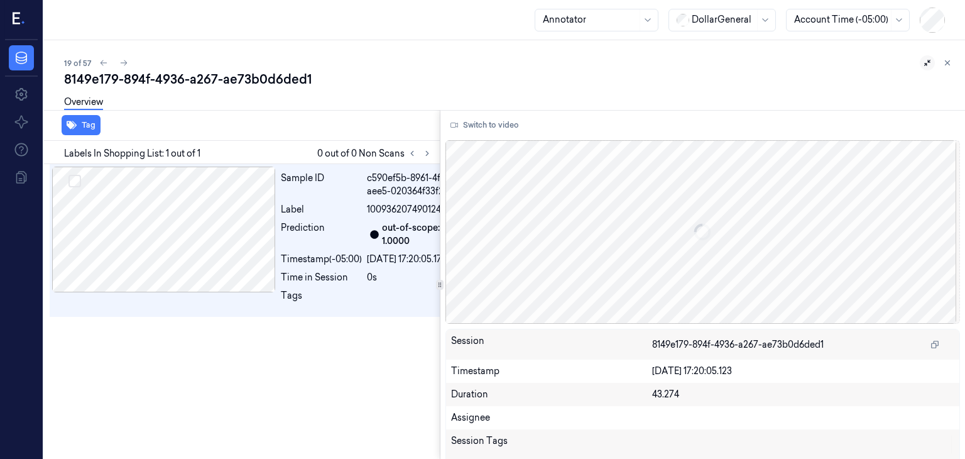
click at [499, 121] on button "Switch to video" at bounding box center [484, 125] width 79 height 20
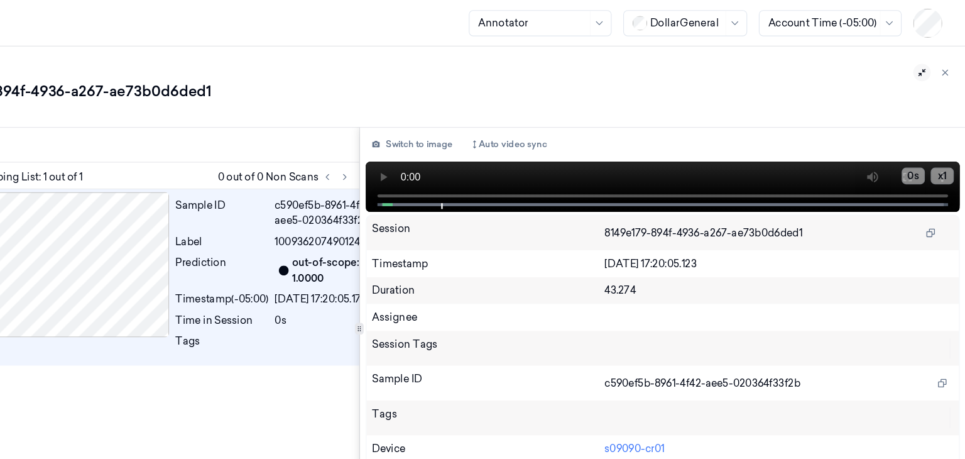
scroll to position [0, 0]
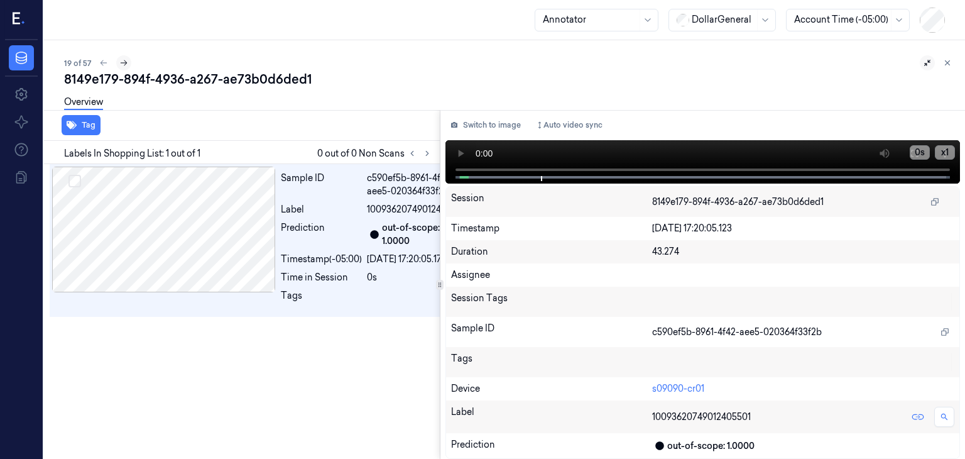
click at [121, 65] on icon at bounding box center [123, 62] width 9 height 9
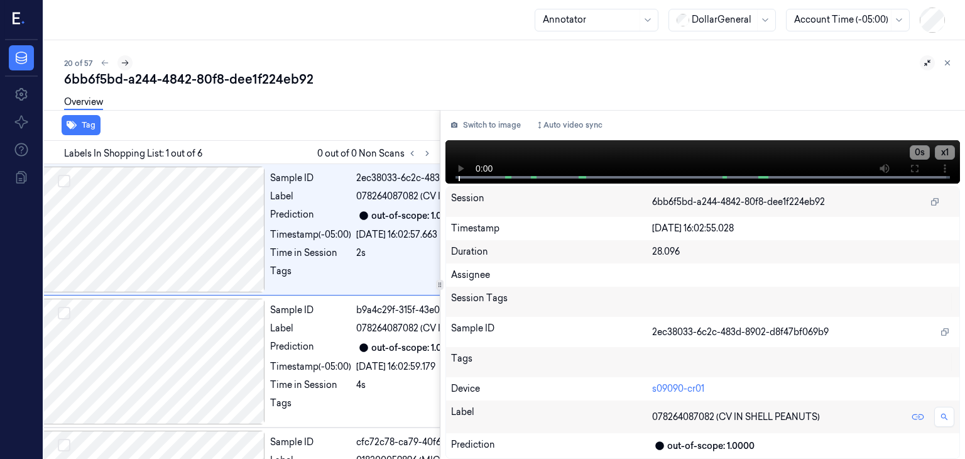
click at [121, 65] on icon at bounding box center [125, 62] width 9 height 9
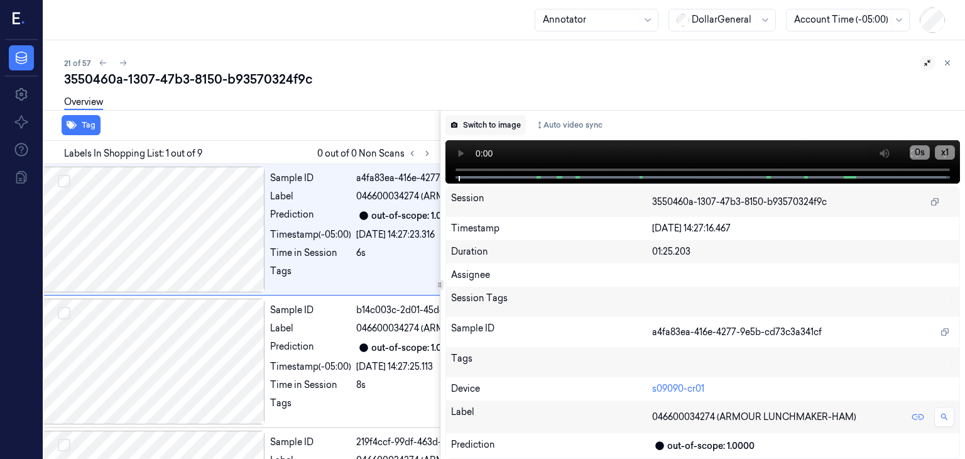
click at [503, 128] on button "Switch to image" at bounding box center [485, 125] width 80 height 20
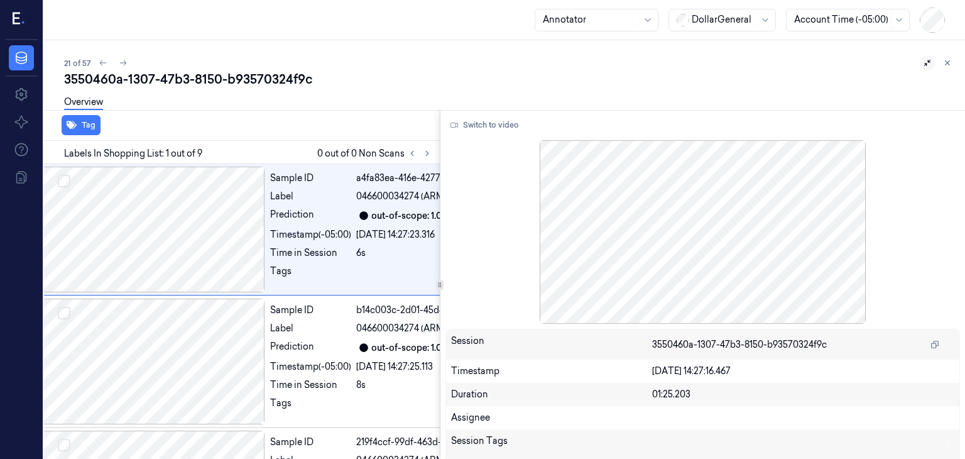
click at [250, 134] on div "Tag" at bounding box center [239, 125] width 401 height 31
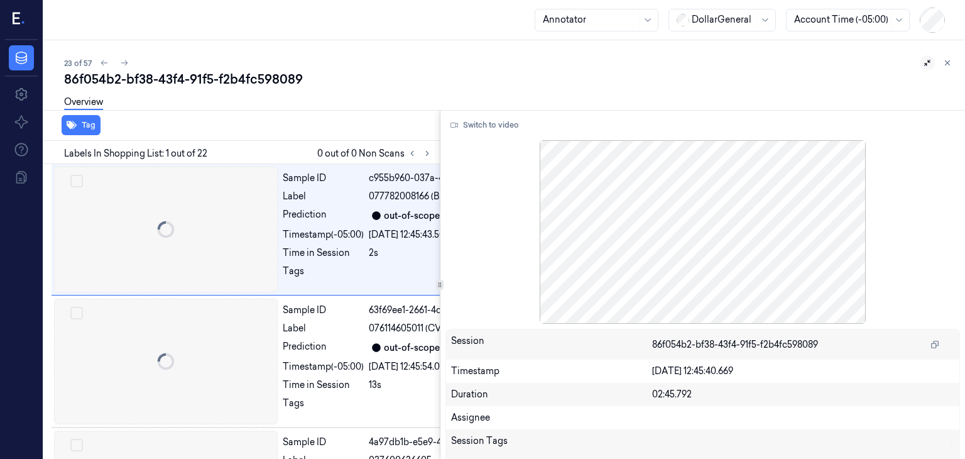
scroll to position [0, 20]
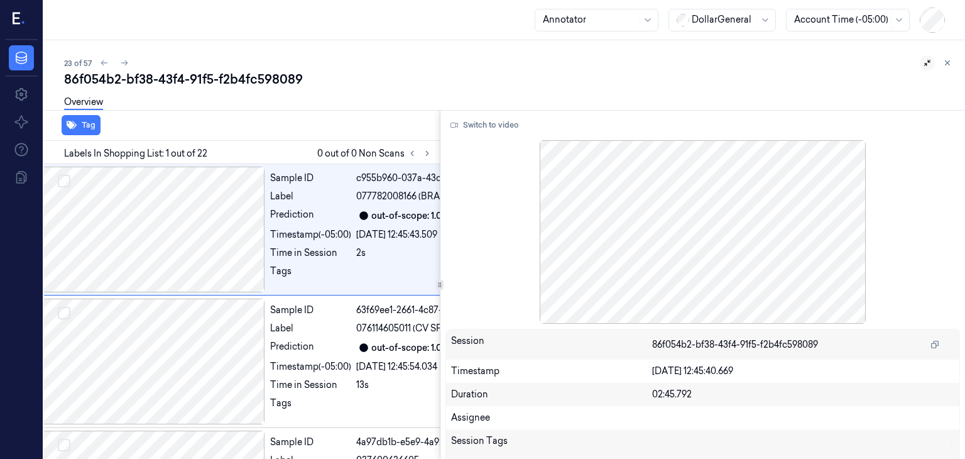
scroll to position [0, 11]
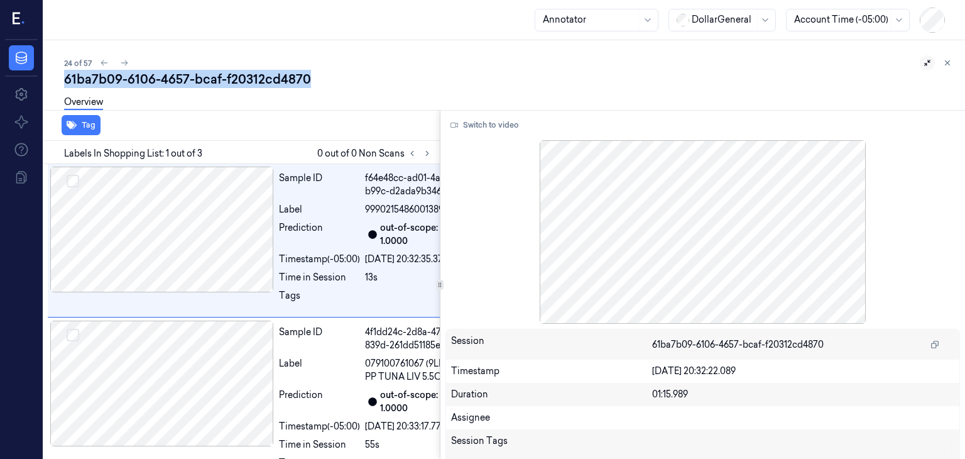
drag, startPoint x: 304, startPoint y: 79, endPoint x: 63, endPoint y: 73, distance: 241.3
click at [63, 73] on div "24 of 57 61ba7b09-6106-4657-bcaf-f20312cd4870 Overview Tag Labels In Shopping L…" at bounding box center [504, 249] width 921 height 418
copy div "61ba7b09-6106-4657-bcaf-f20312cd4870"
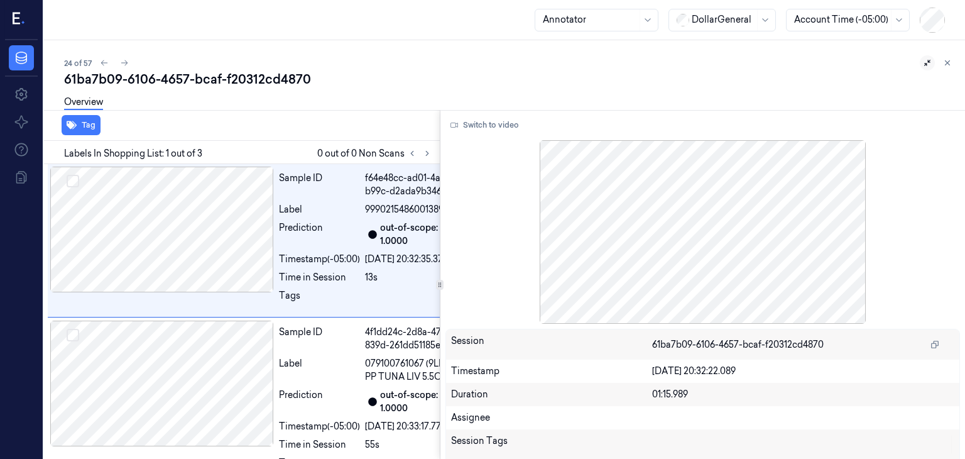
click at [322, 100] on div "Overview" at bounding box center [509, 104] width 891 height 32
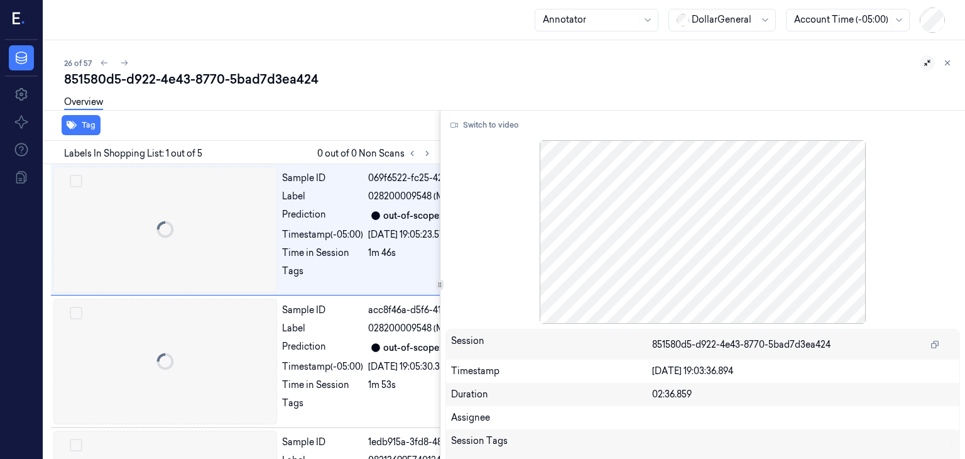
scroll to position [0, 20]
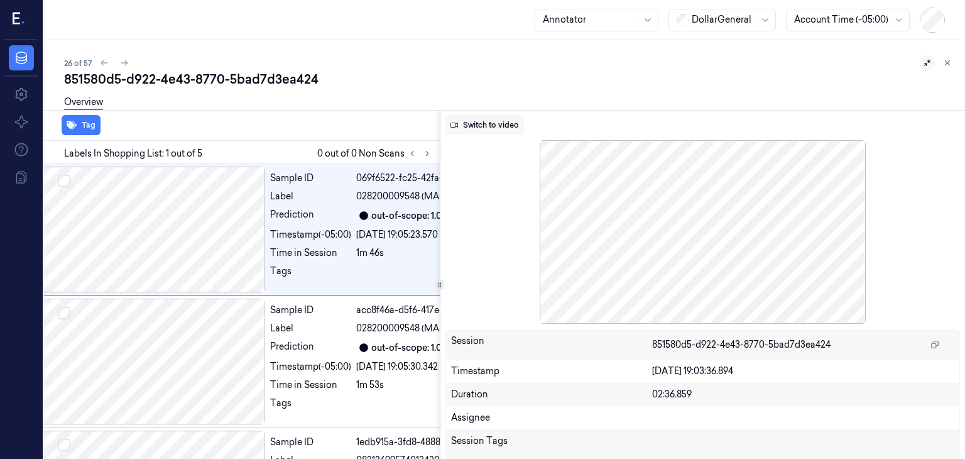
click at [495, 121] on button "Switch to video" at bounding box center [484, 125] width 79 height 20
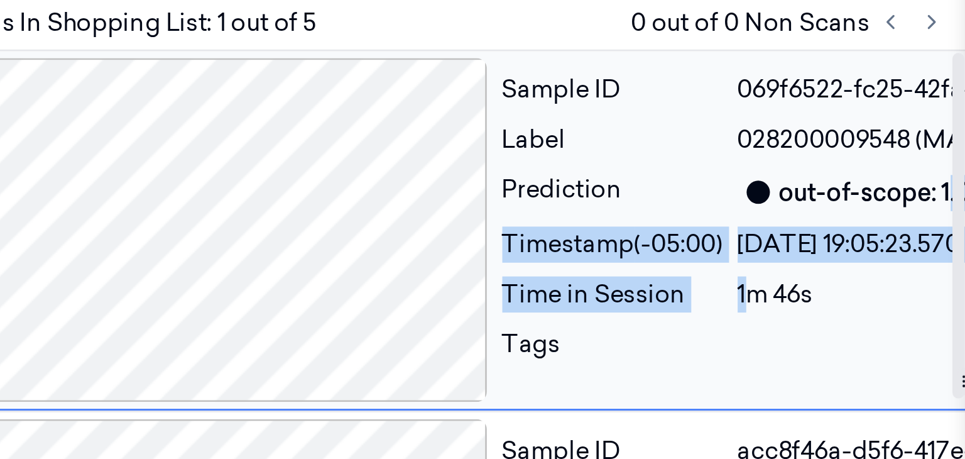
drag, startPoint x: 628, startPoint y: 214, endPoint x: 362, endPoint y: 249, distance: 268.7
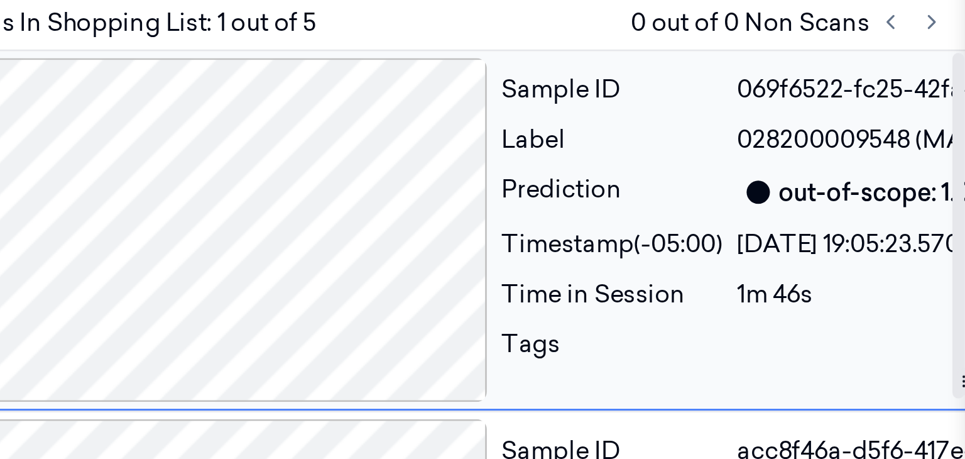
drag, startPoint x: 398, startPoint y: 268, endPoint x: 342, endPoint y: 271, distance: 56.0
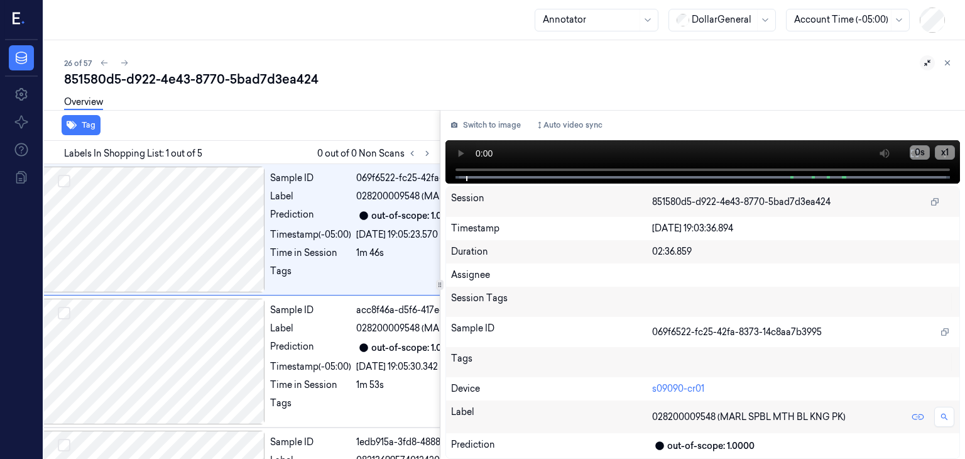
click at [387, 80] on div "851580d5-d922-4e43-8770-5bad7d3ea424" at bounding box center [509, 79] width 891 height 18
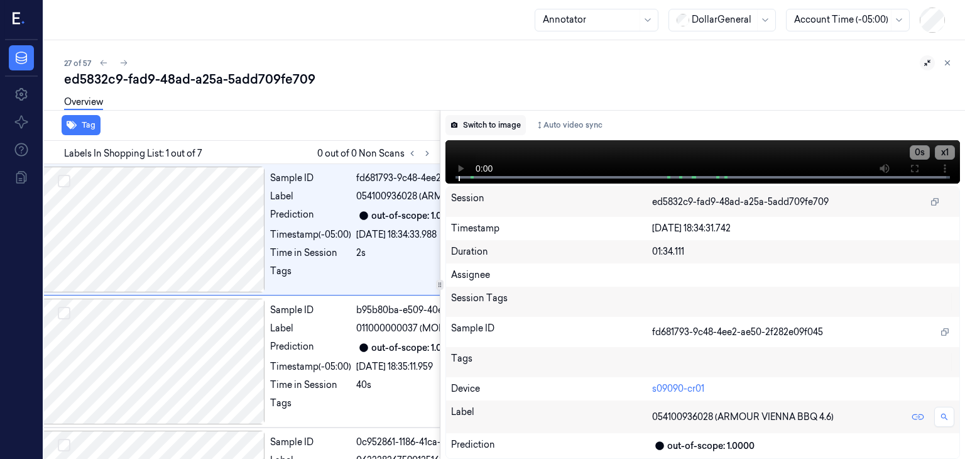
click at [508, 123] on button "Switch to image" at bounding box center [485, 125] width 80 height 20
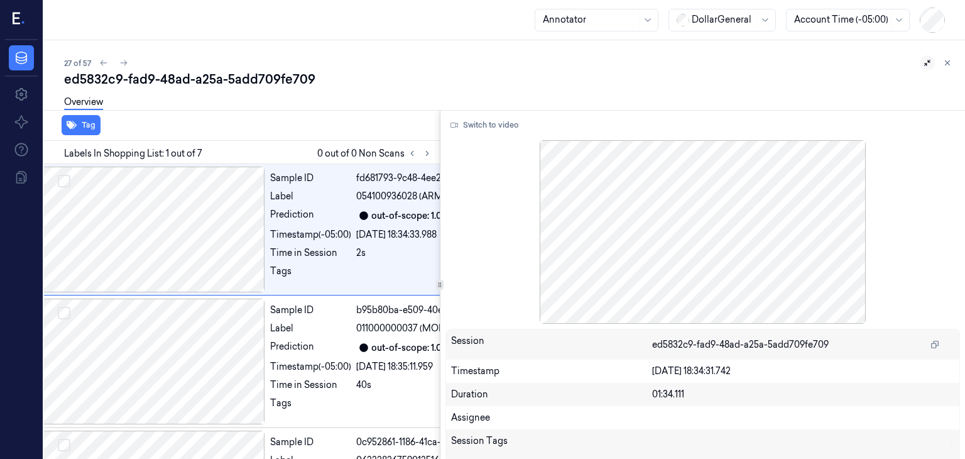
click at [489, 94] on div "Overview" at bounding box center [509, 104] width 891 height 32
click at [364, 113] on div "Overview" at bounding box center [509, 104] width 891 height 32
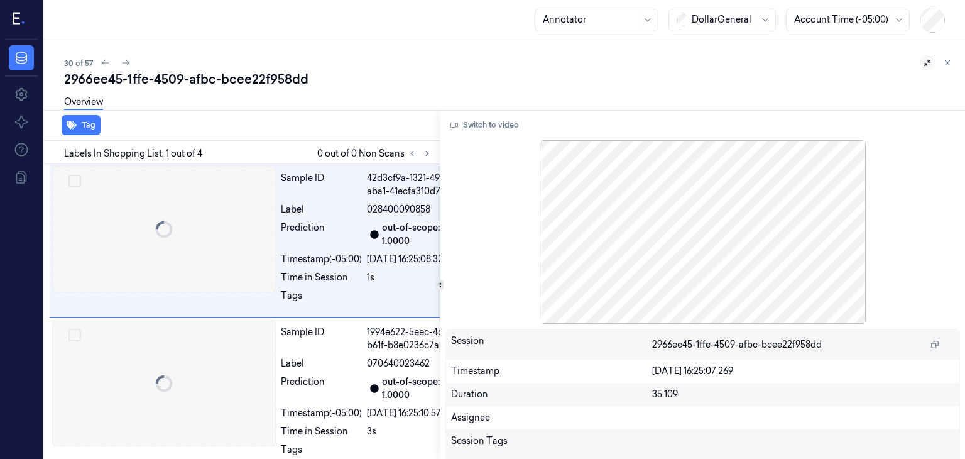
scroll to position [0, 10]
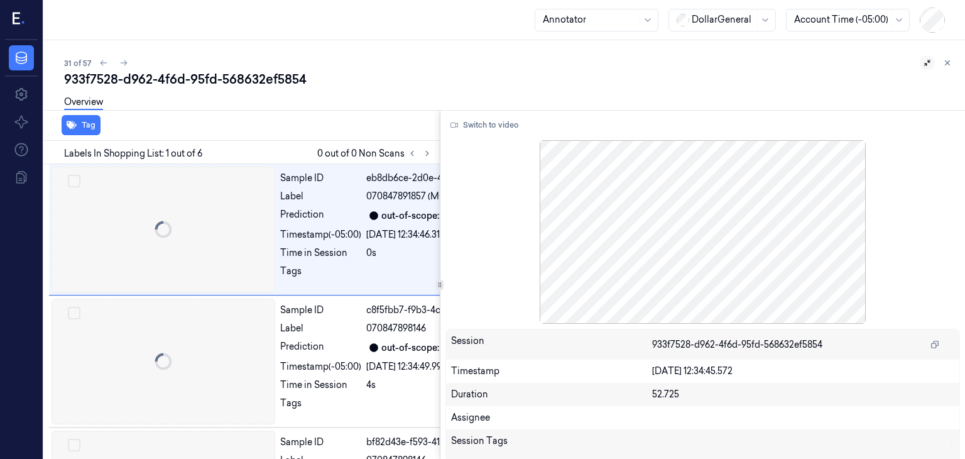
scroll to position [0, 20]
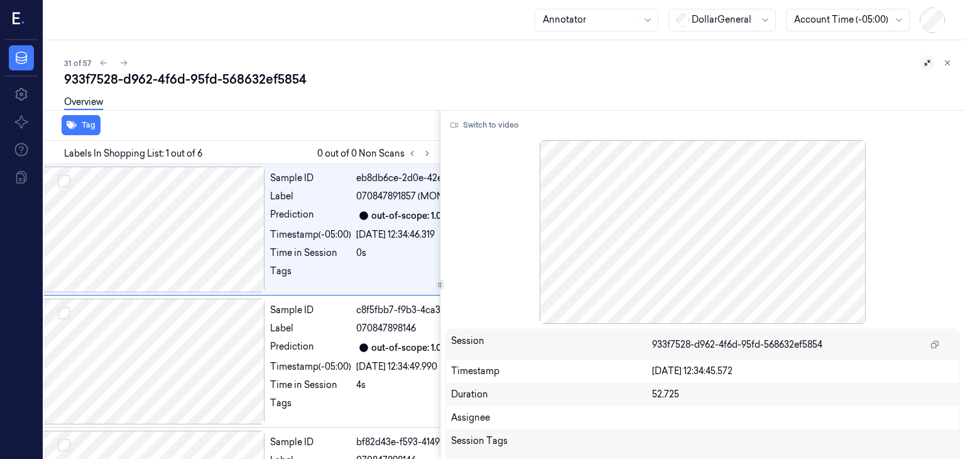
scroll to position [0, 10]
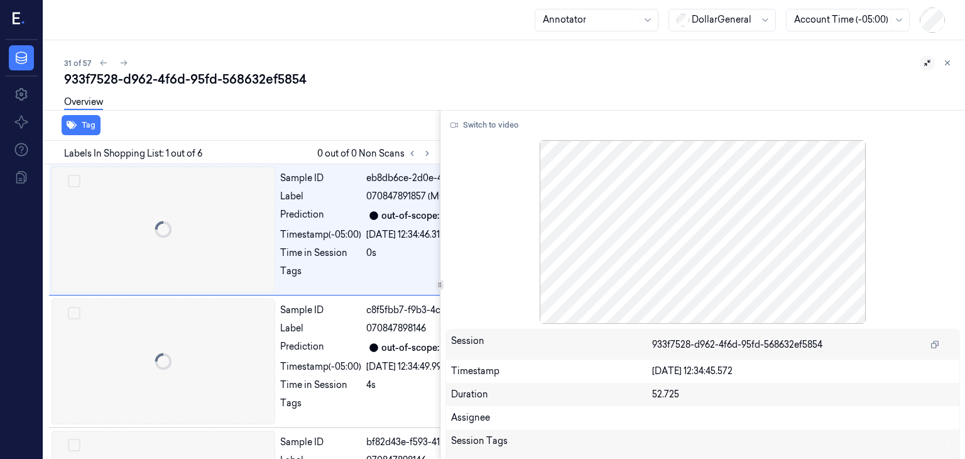
scroll to position [0, 20]
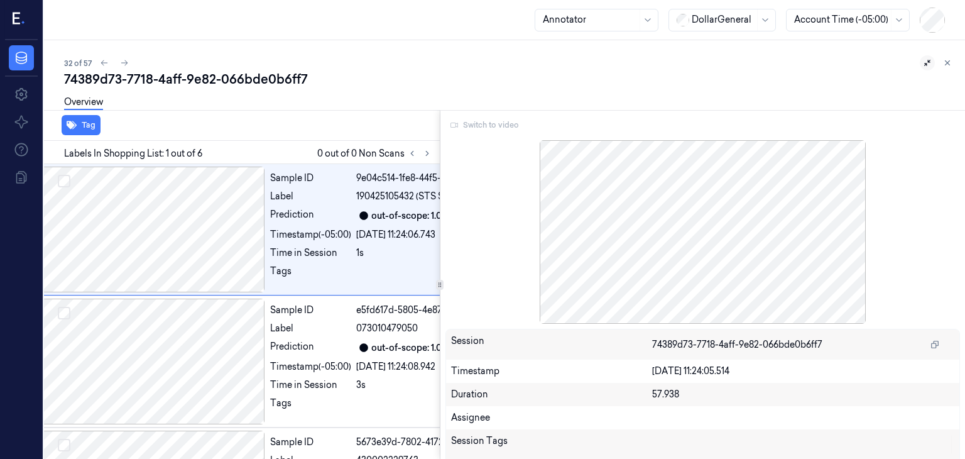
scroll to position [0, 6]
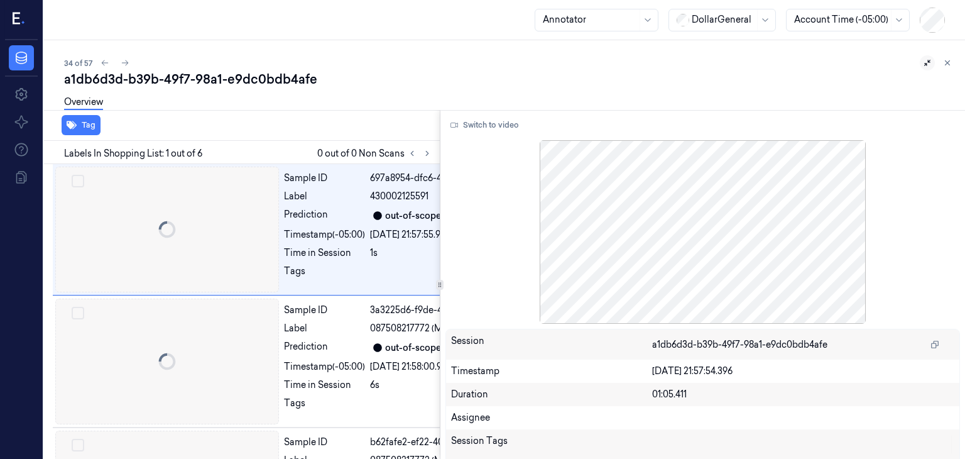
scroll to position [0, 20]
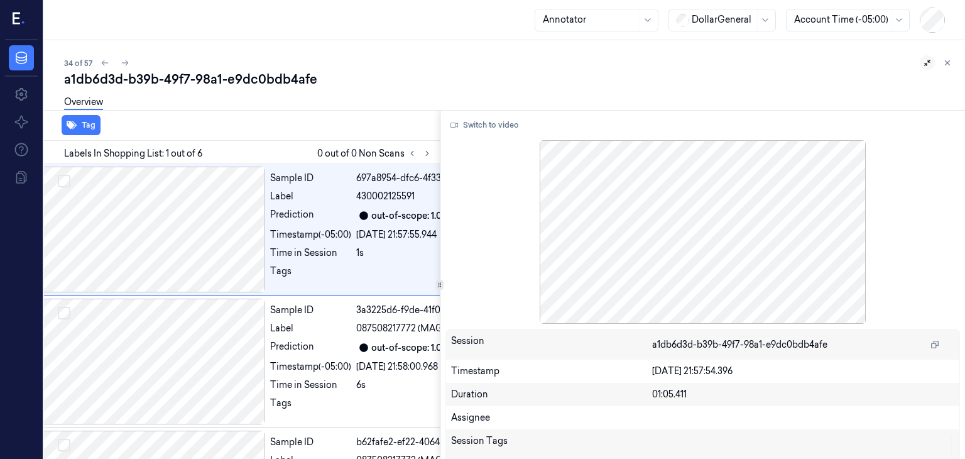
scroll to position [0, 6]
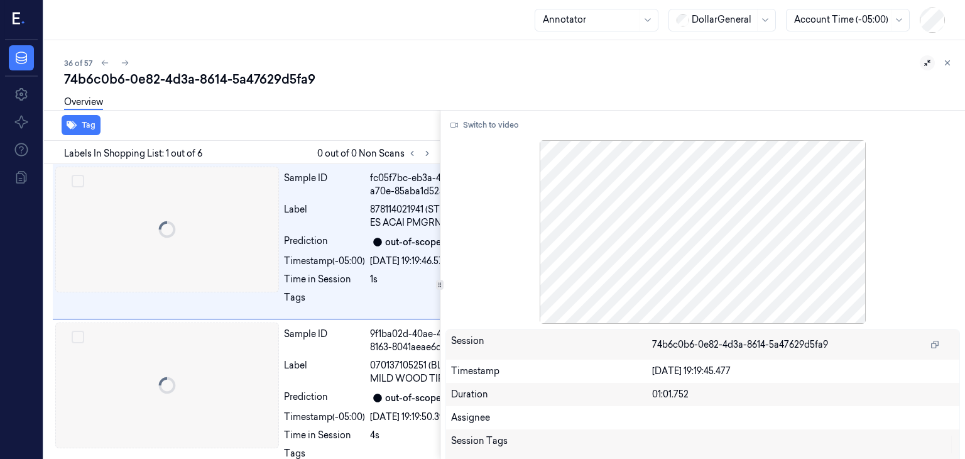
scroll to position [0, 15]
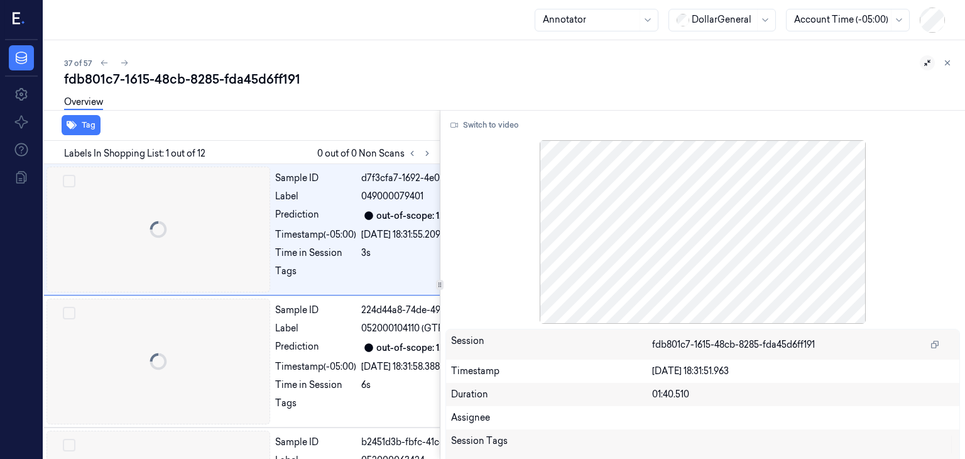
scroll to position [0, 20]
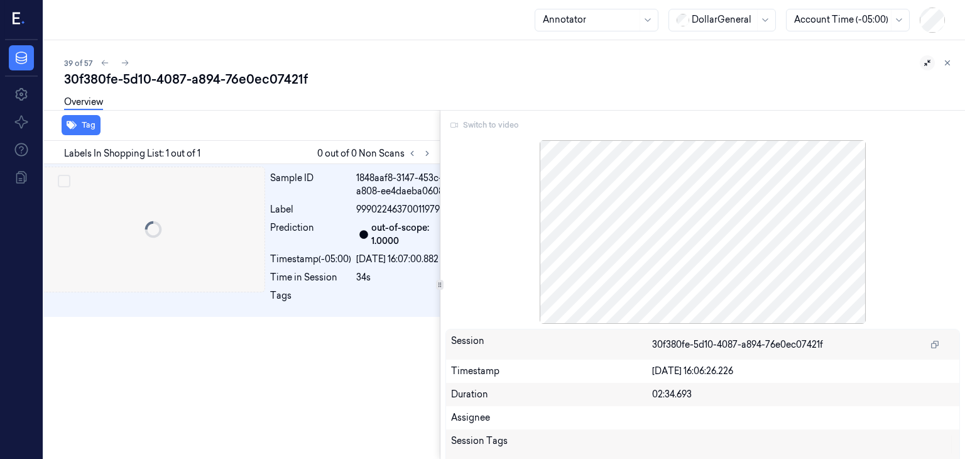
scroll to position [0, 9]
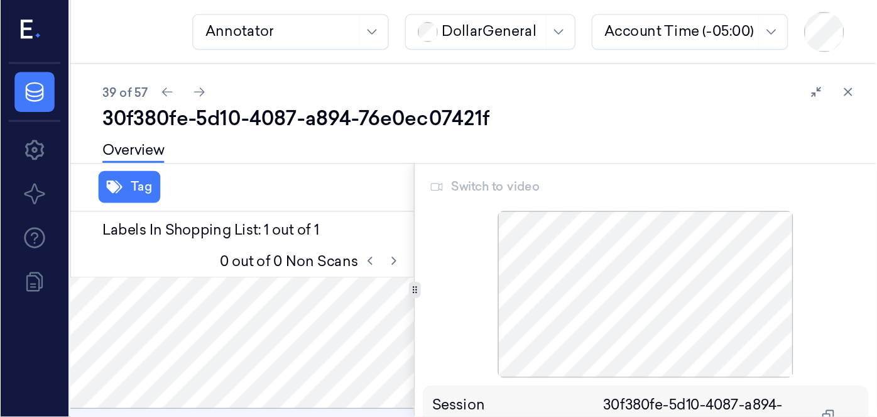
scroll to position [46, 21]
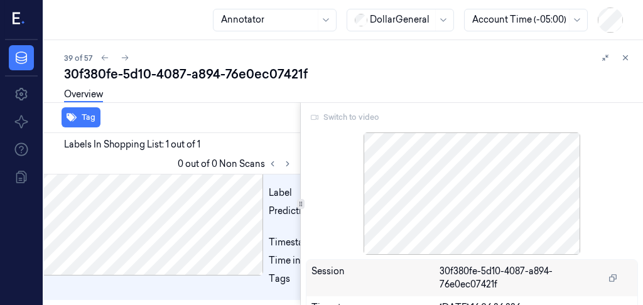
click at [363, 119] on div "Switch to video" at bounding box center [472, 117] width 332 height 20
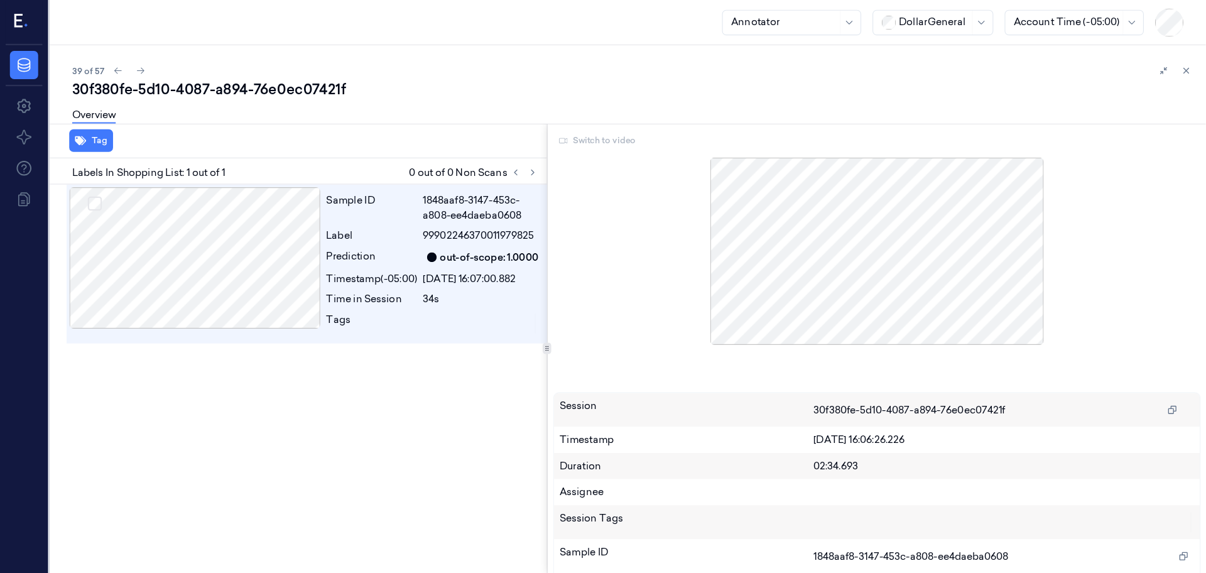
scroll to position [0, 0]
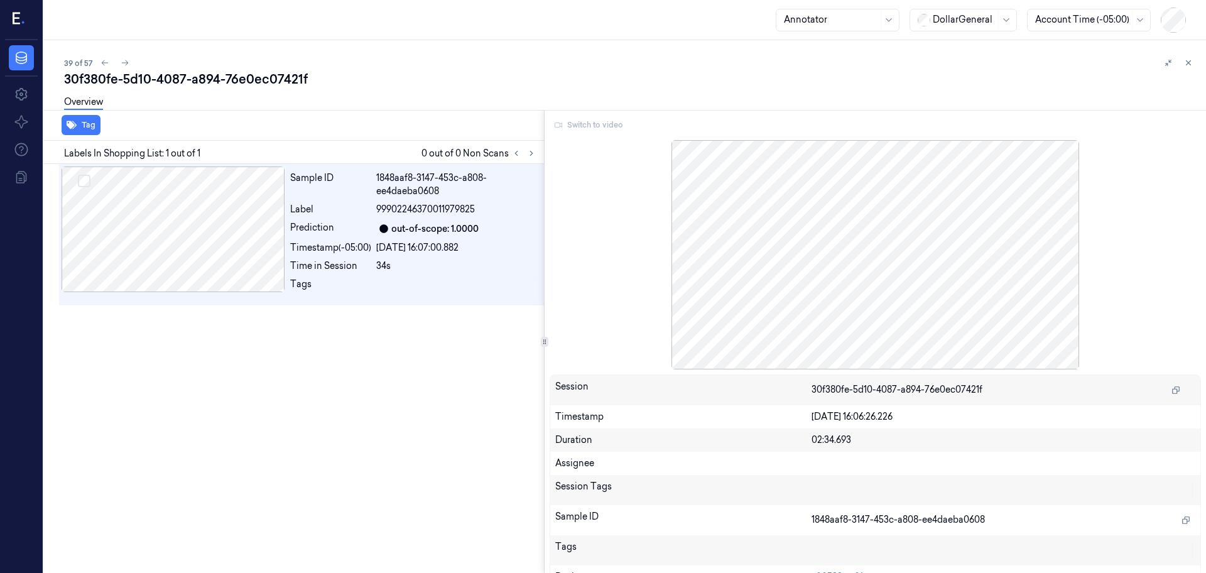
click at [282, 74] on div "30f380fe-5d10-4087-a894-76e0ec07421f" at bounding box center [630, 79] width 1132 height 18
copy div "76e0ec07421f"
click at [518, 86] on div "30f380fe-5d10-4087-a894-76e0ec07421f" at bounding box center [630, 79] width 1132 height 18
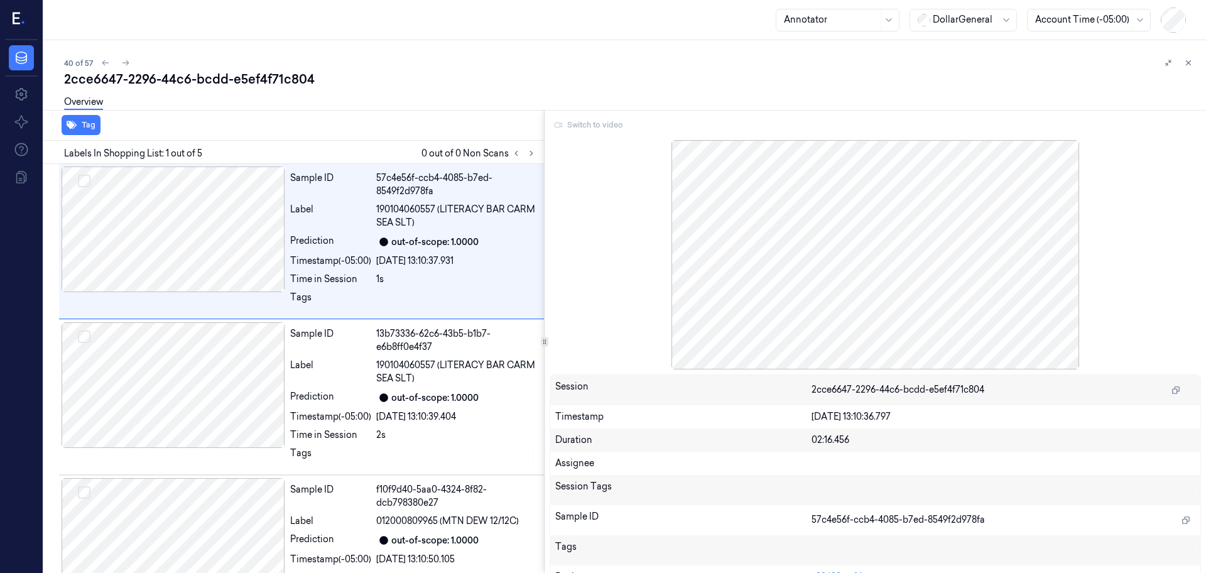
click at [410, 111] on div "Overview" at bounding box center [630, 104] width 1132 height 32
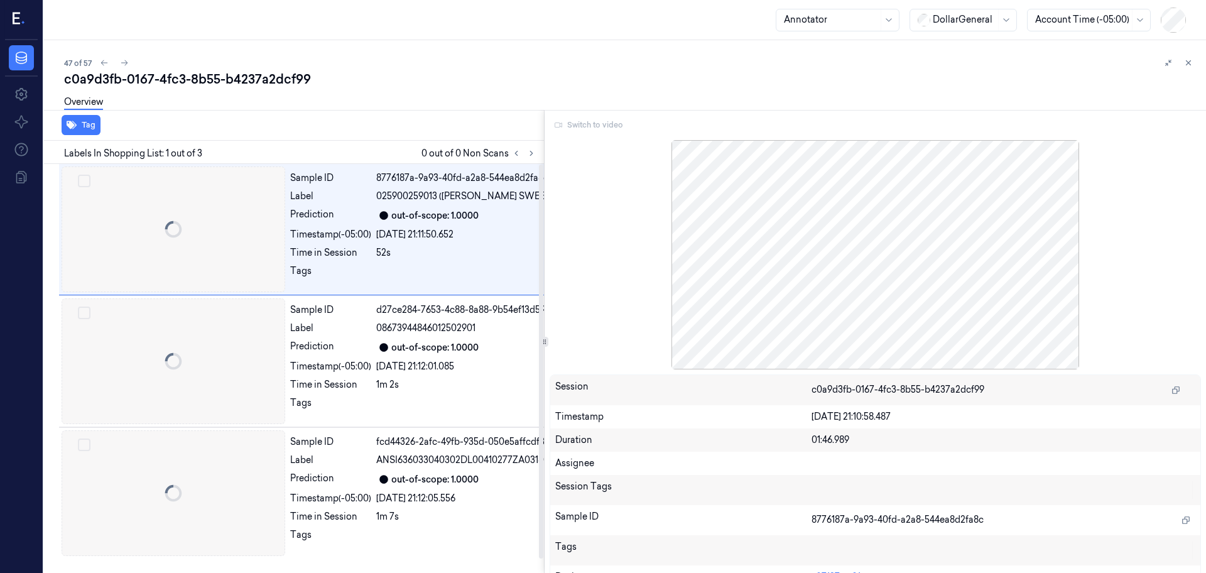
scroll to position [0, 20]
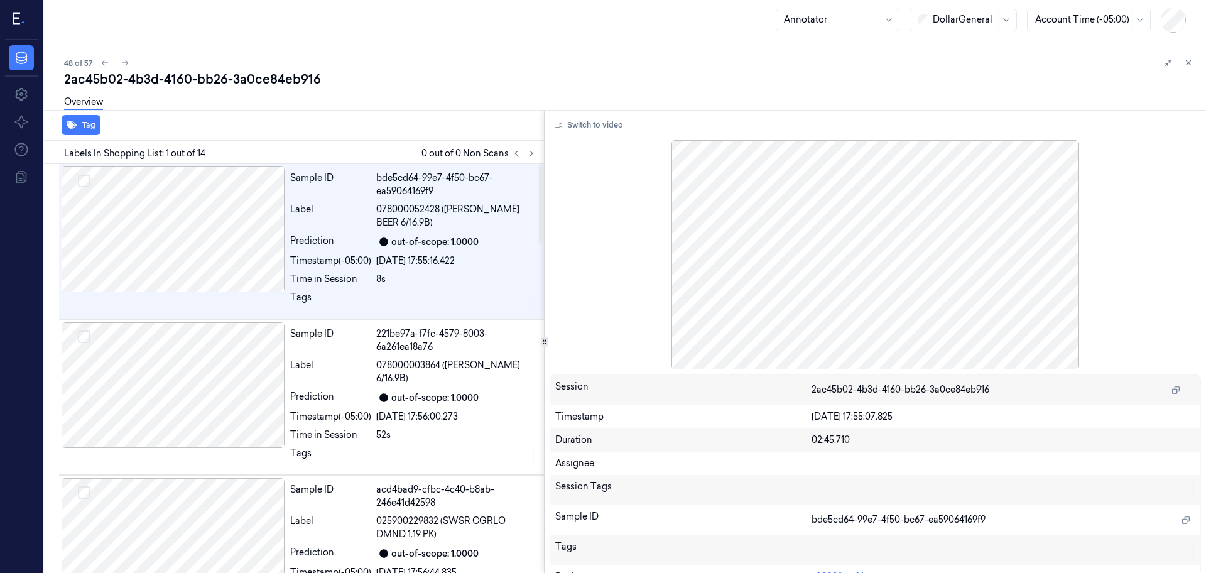
scroll to position [0, 20]
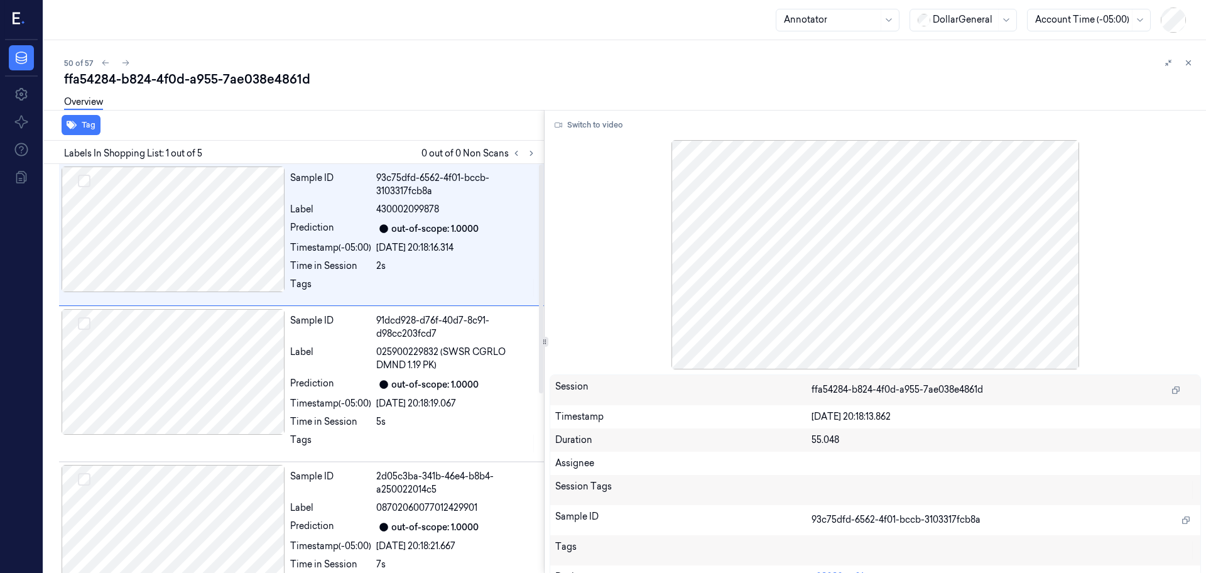
scroll to position [0, 20]
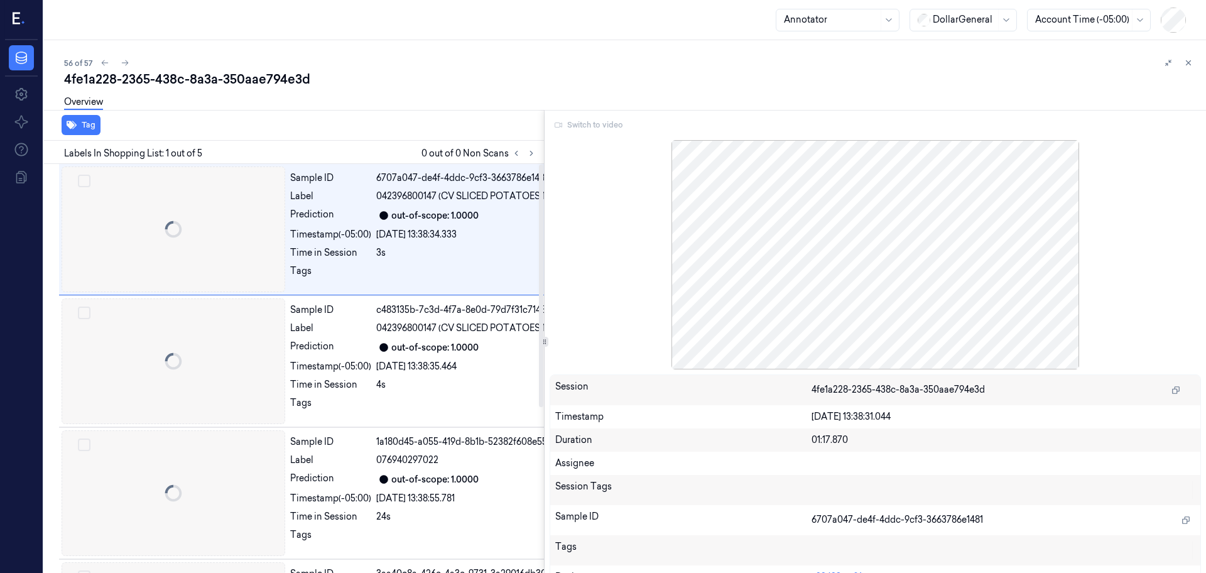
scroll to position [0, 20]
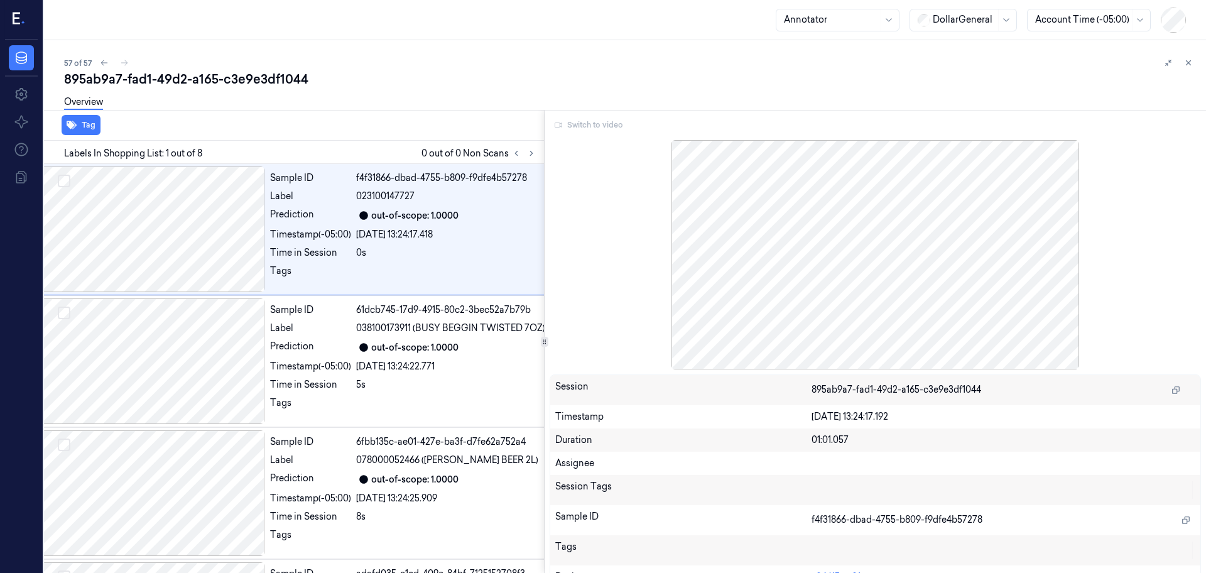
click at [412, 74] on div "895ab9a7-fad1-49d2-a165-c3e9e3df1044" at bounding box center [630, 79] width 1132 height 18
click at [964, 60] on icon at bounding box center [1188, 62] width 9 height 9
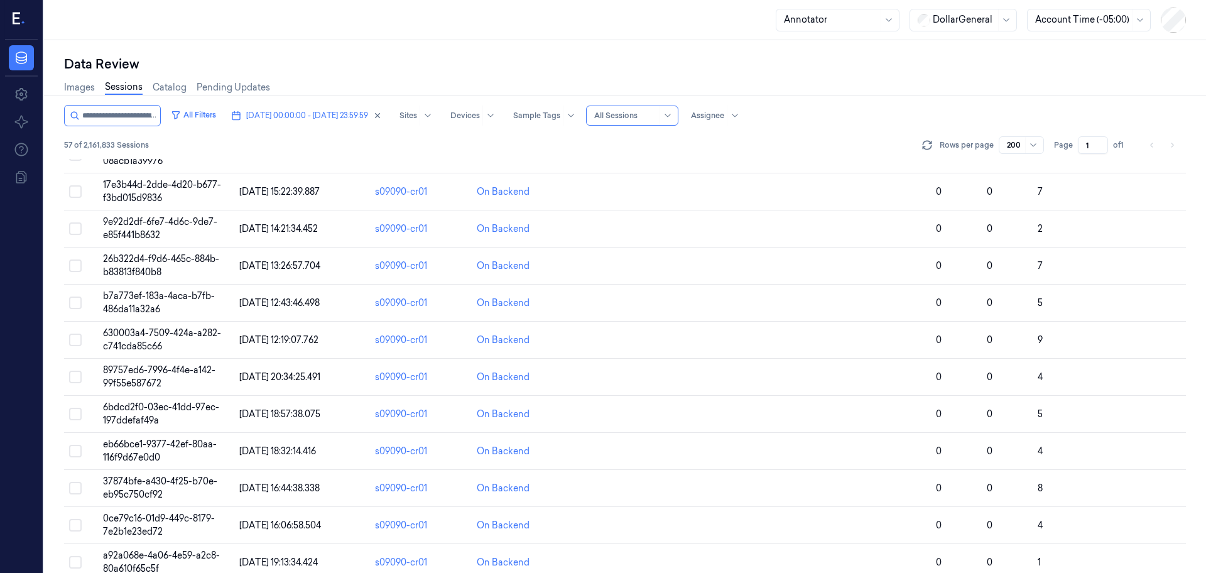
scroll to position [1736, 0]
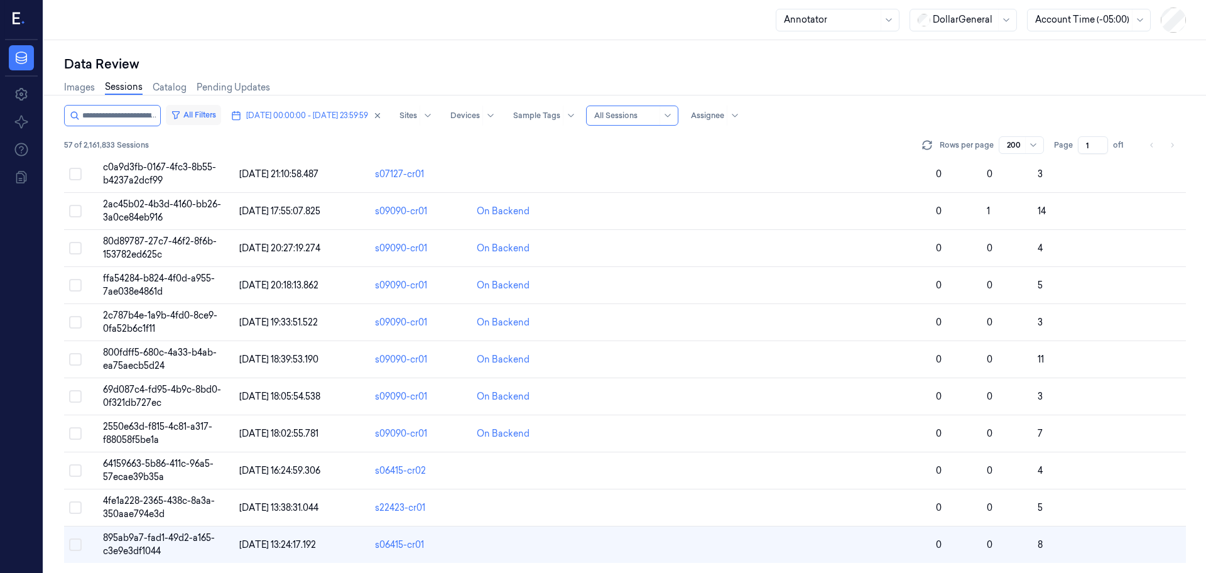
click at [212, 112] on button "All Filters" at bounding box center [193, 115] width 55 height 20
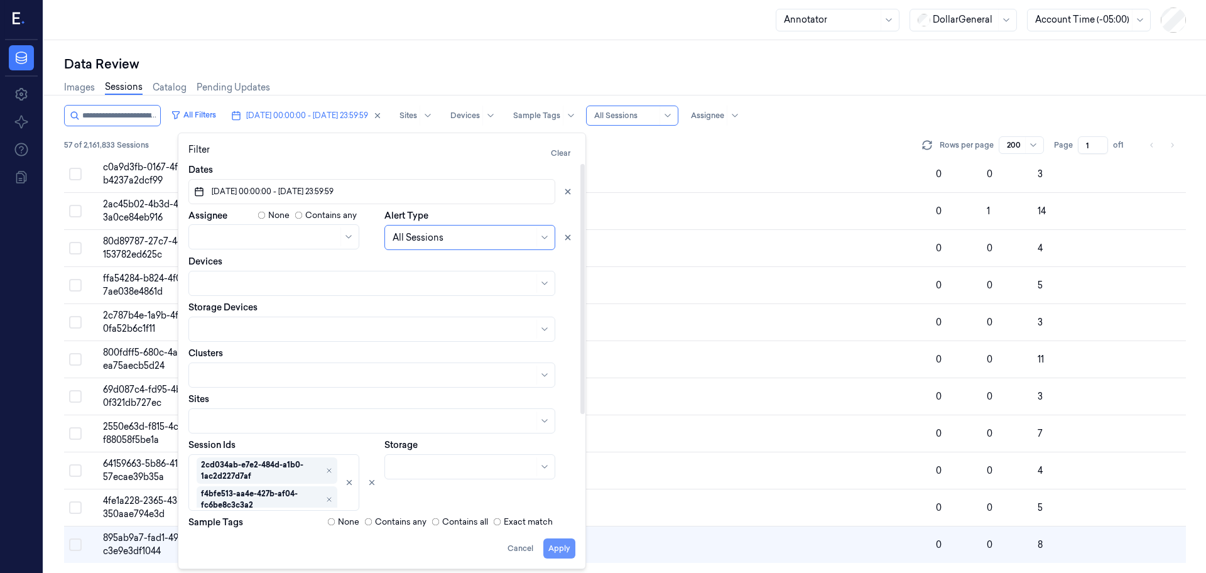
click at [566, 458] on button "Apply" at bounding box center [559, 548] width 32 height 20
type input "**********"
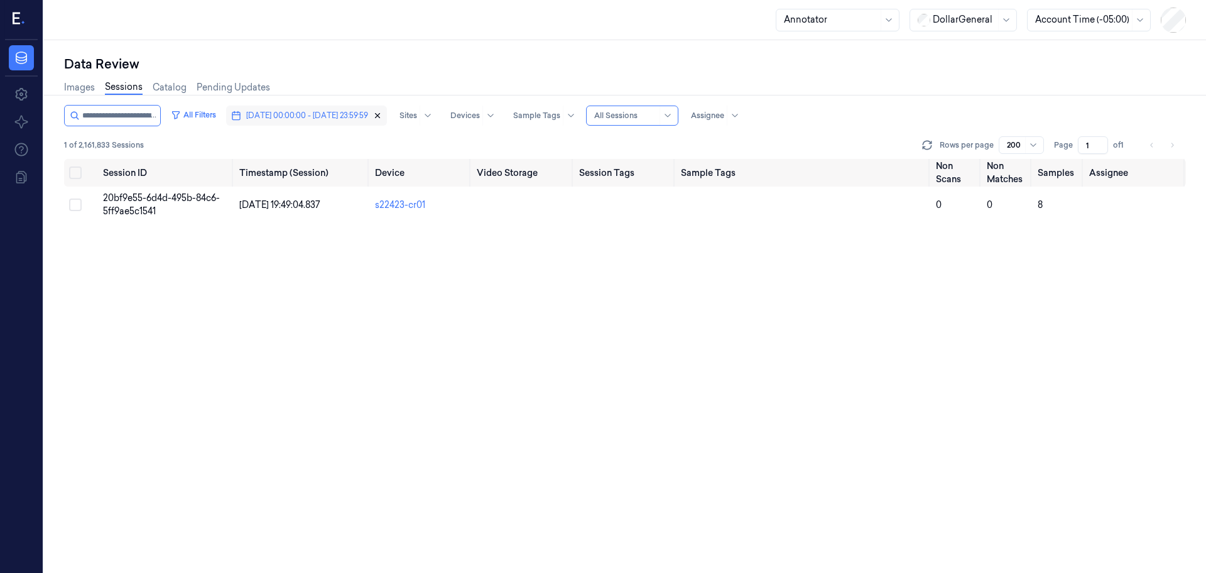
click at [382, 117] on icon "button" at bounding box center [377, 115] width 9 height 9
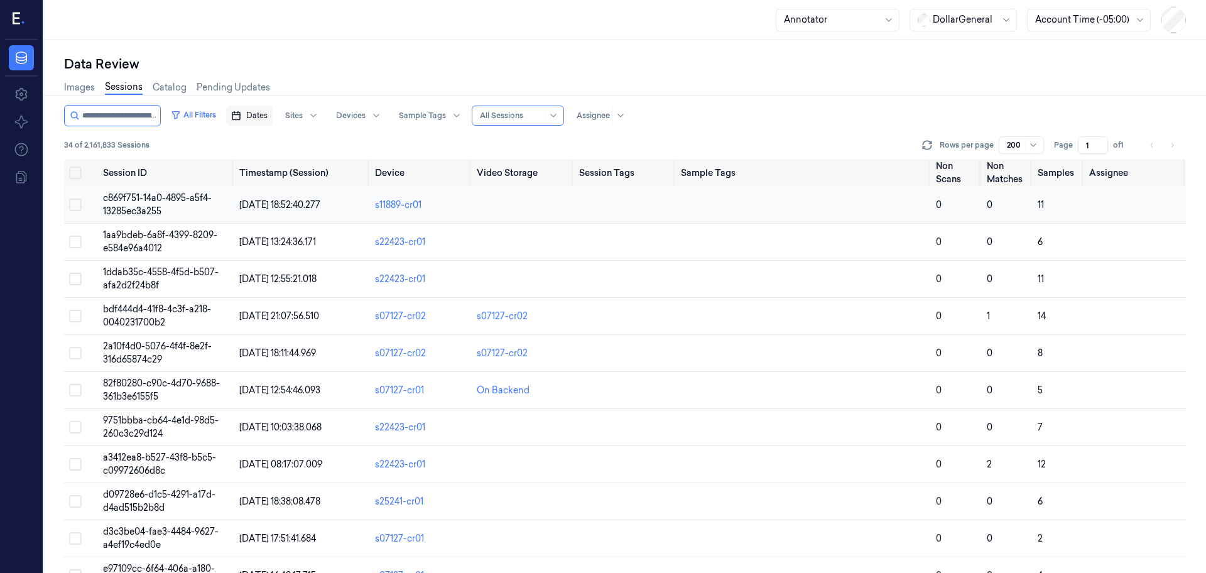
click at [132, 204] on td "c869f751-14a0-4895-a5f4-13285ec3a255" at bounding box center [166, 205] width 136 height 37
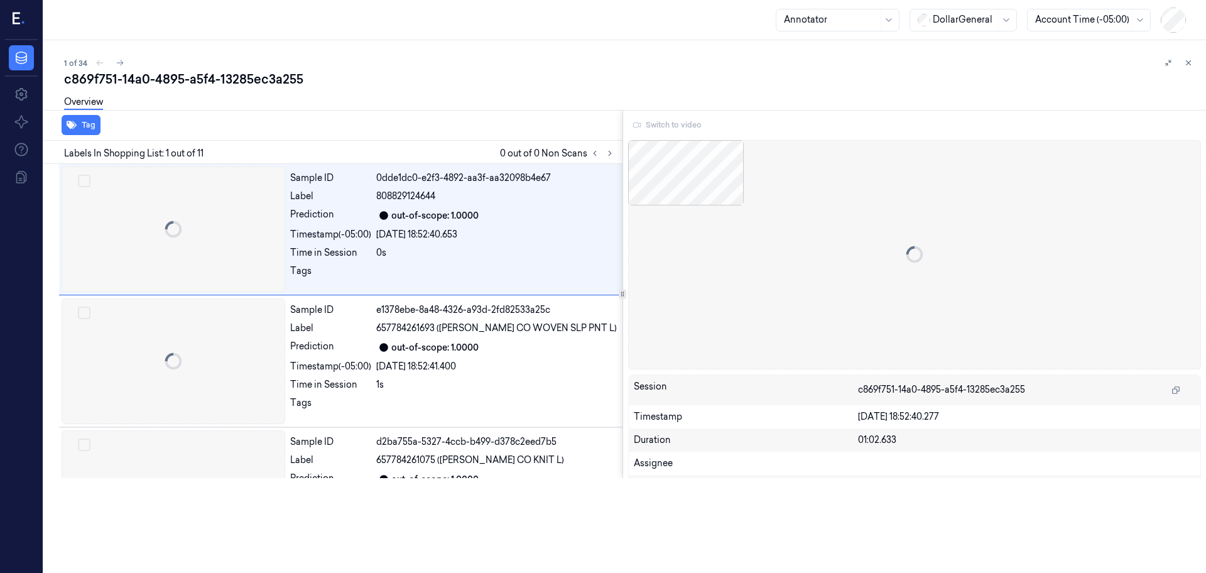
scroll to position [0, 20]
